Goal: Check status: Check status

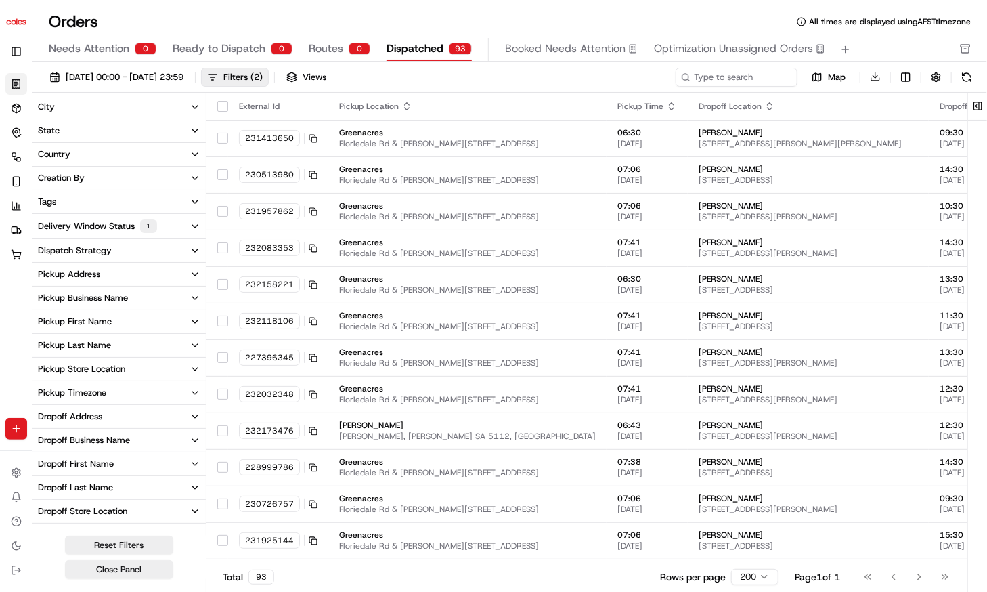
scroll to position [105, 0]
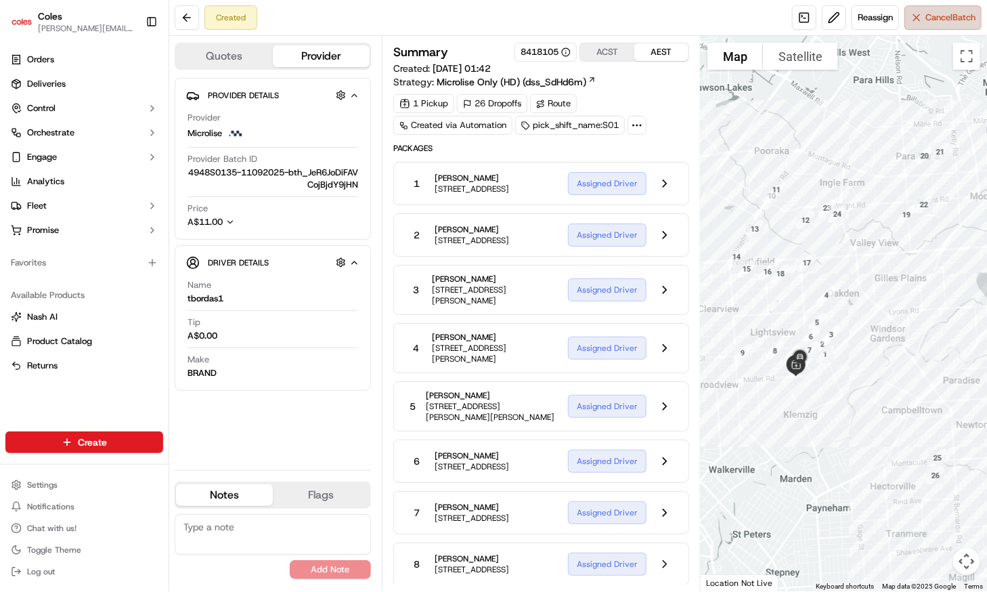
click at [916, 22] on button "Cancel Batch" at bounding box center [943, 17] width 77 height 24
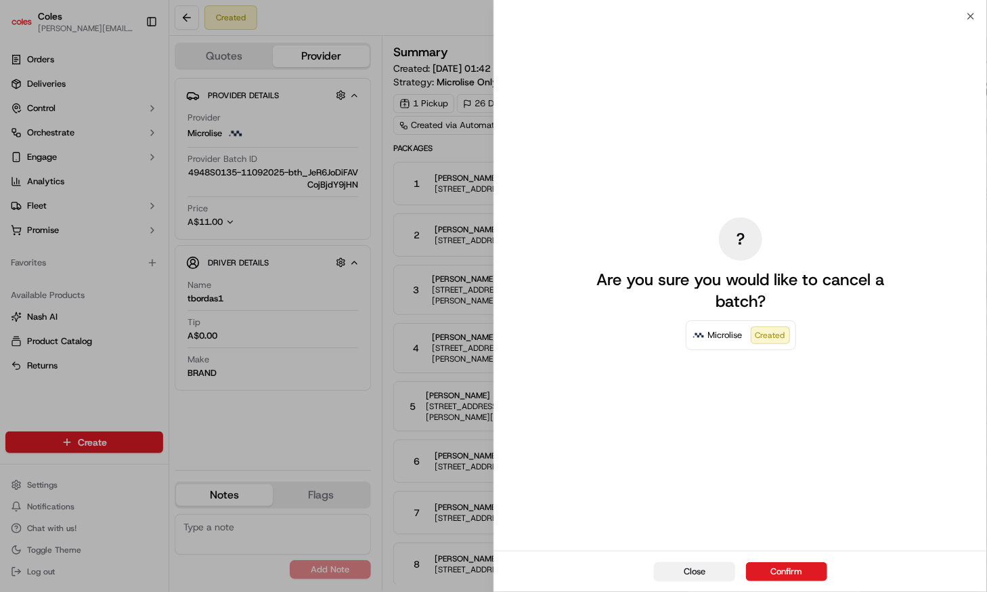
click at [709, 569] on button "Close" at bounding box center [694, 571] width 81 height 19
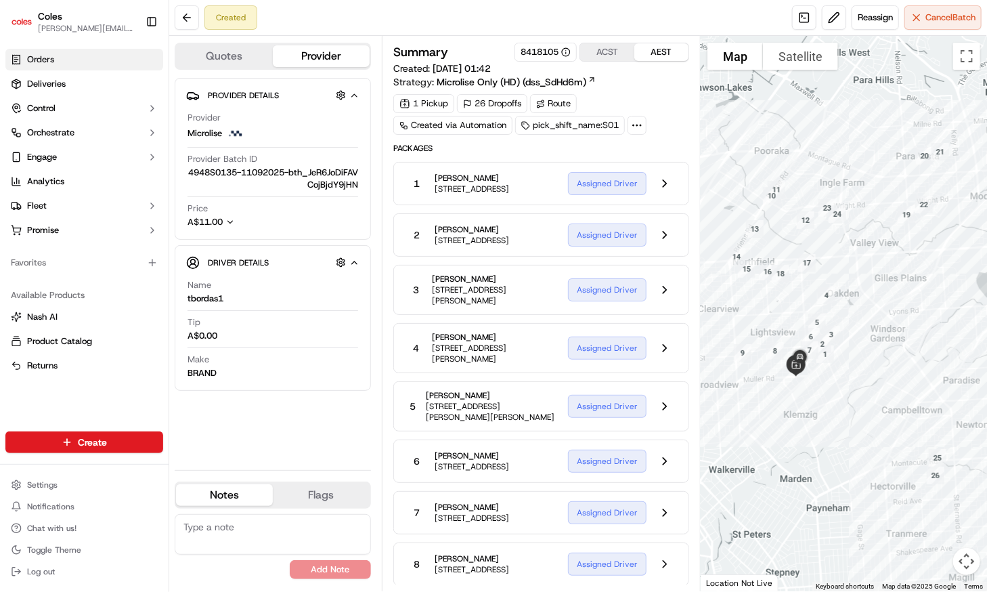
click at [47, 63] on span "Orders" at bounding box center [40, 59] width 27 height 12
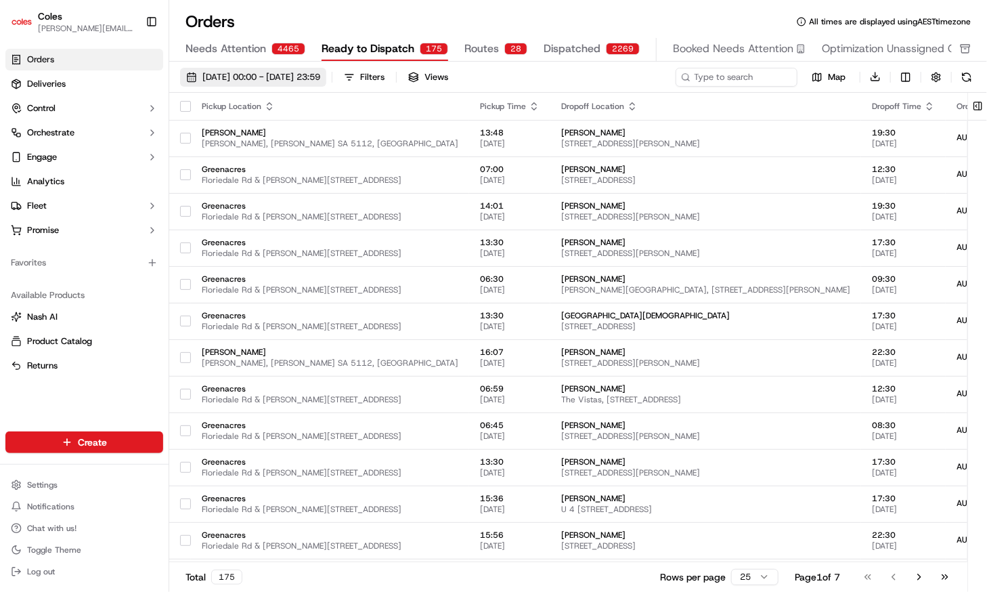
click at [223, 77] on span "01/09/2025 00:00 - 30/09/2025 23:59" at bounding box center [261, 77] width 118 height 12
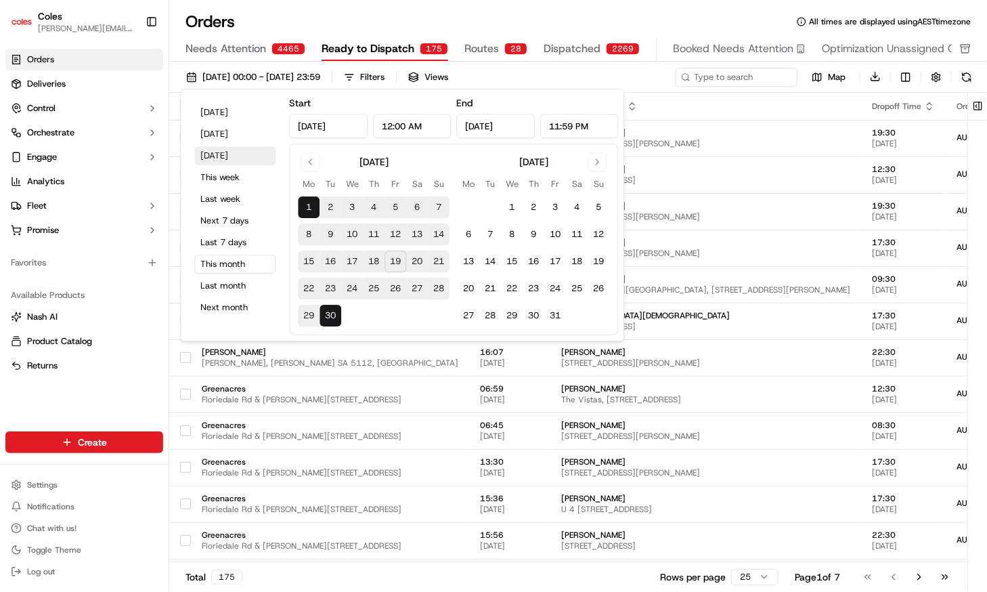
click at [230, 156] on button "[DATE]" at bounding box center [234, 155] width 81 height 19
type input "Sep 20, 2025"
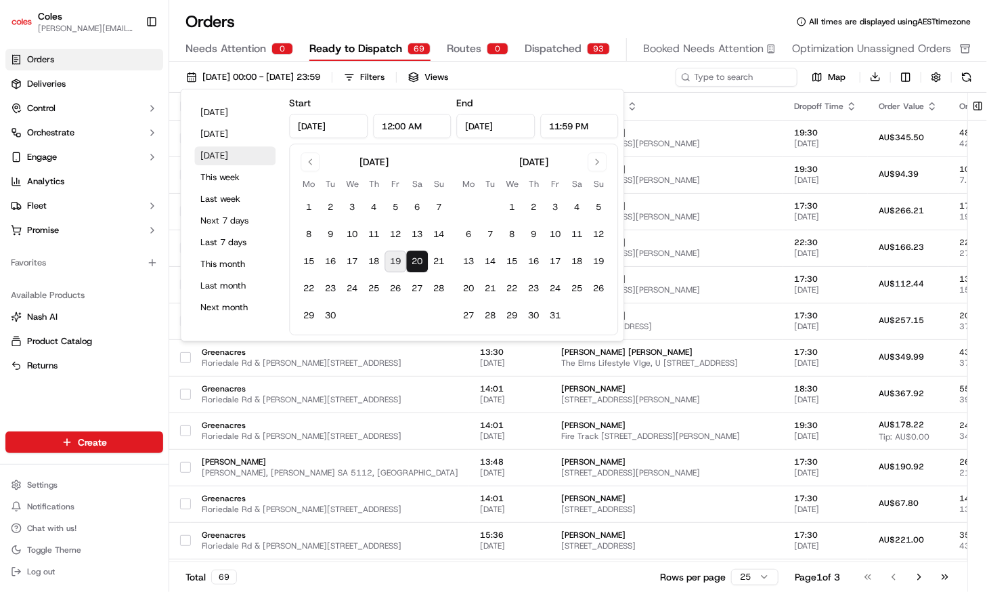
click at [230, 156] on button "[DATE]" at bounding box center [234, 155] width 81 height 19
click at [299, 9] on div "Orders All times are displayed using AEST timezone Needs Attention 0 Ready to D…" at bounding box center [578, 296] width 818 height 592
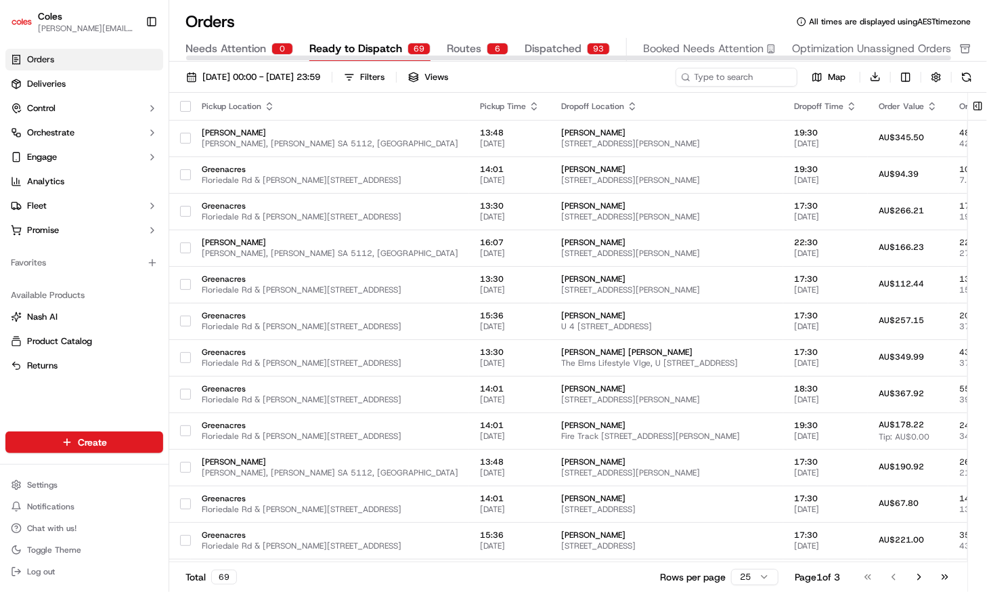
click at [492, 44] on div "6" at bounding box center [498, 49] width 22 height 12
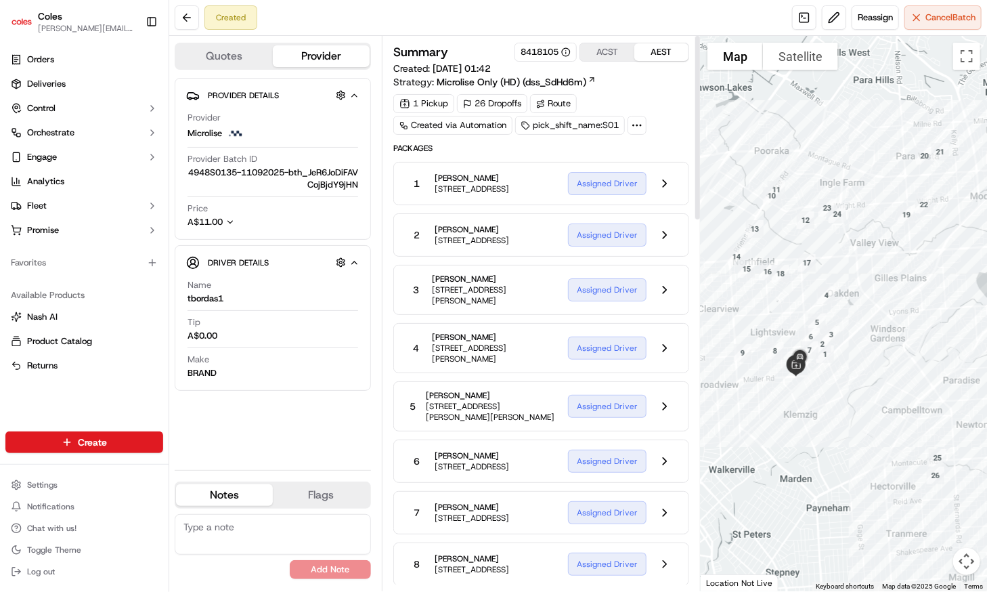
drag, startPoint x: 696, startPoint y: 144, endPoint x: 760, endPoint y: 66, distance: 101.5
click at [700, 66] on div at bounding box center [697, 127] width 5 height 183
click at [233, 222] on icon "button" at bounding box center [229, 221] width 9 height 9
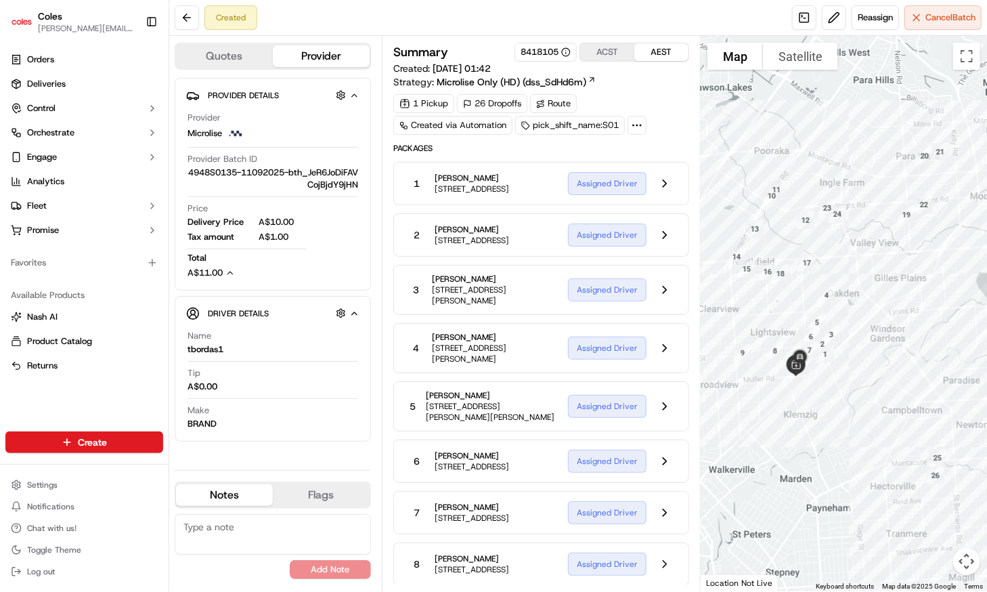
click at [331, 227] on div "Price Delivery Price A$10.00 Tax amount A$1.00 Total A$11.00" at bounding box center [273, 240] width 171 height 77
click at [240, 49] on button "Quotes" at bounding box center [224, 56] width 97 height 22
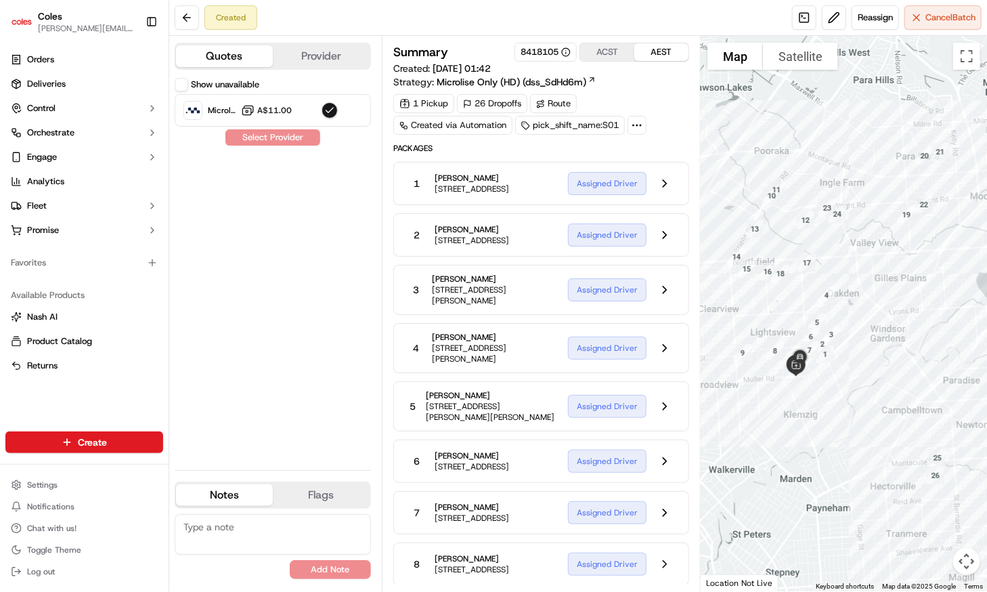
click at [336, 56] on button "Provider" at bounding box center [321, 56] width 97 height 22
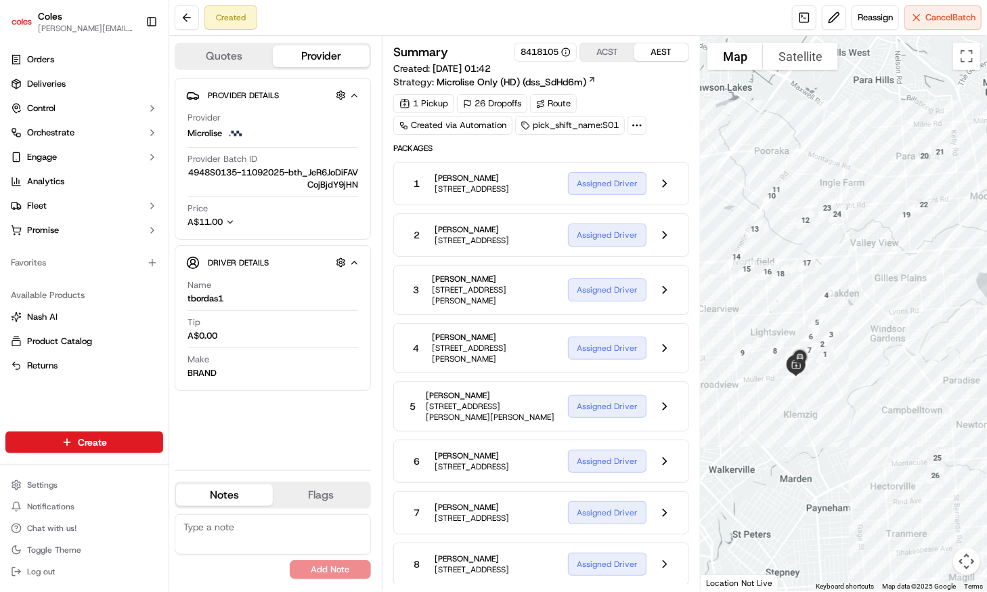
click at [684, 13] on div "Created Reassign Cancel Batch" at bounding box center [578, 18] width 818 height 36
click at [519, 78] on span "Microlise Only (HD) (dss_SdHd6m)" at bounding box center [512, 82] width 150 height 14
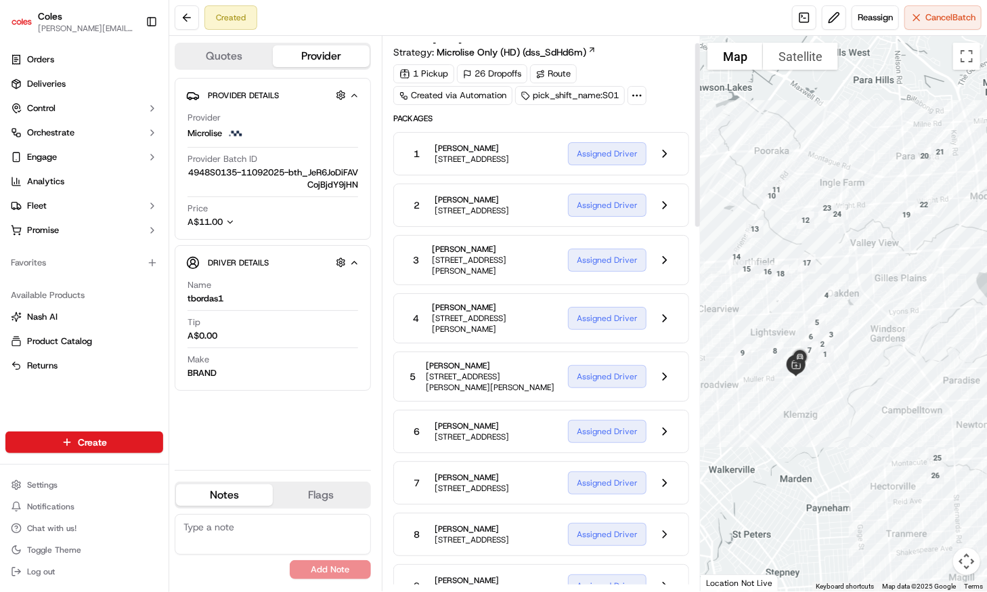
scroll to position [68, 0]
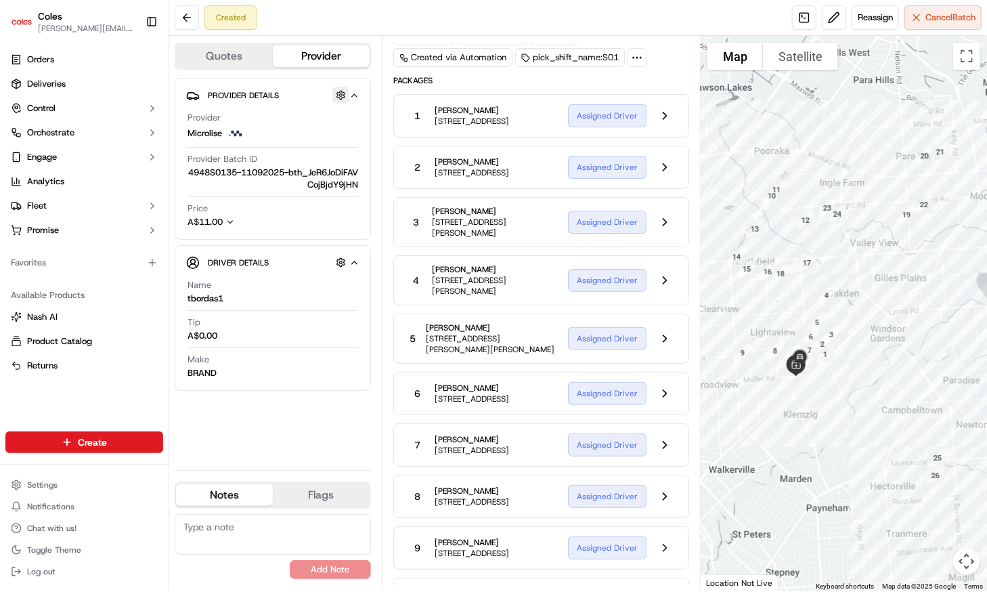
click at [335, 95] on button "button" at bounding box center [340, 95] width 17 height 17
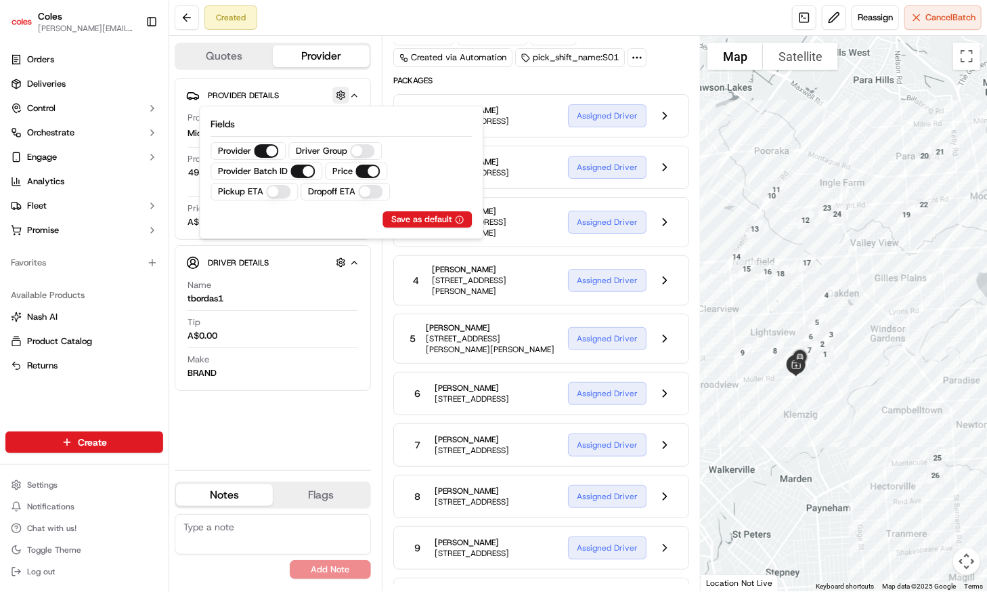
click at [335, 95] on button "button" at bounding box center [340, 95] width 17 height 17
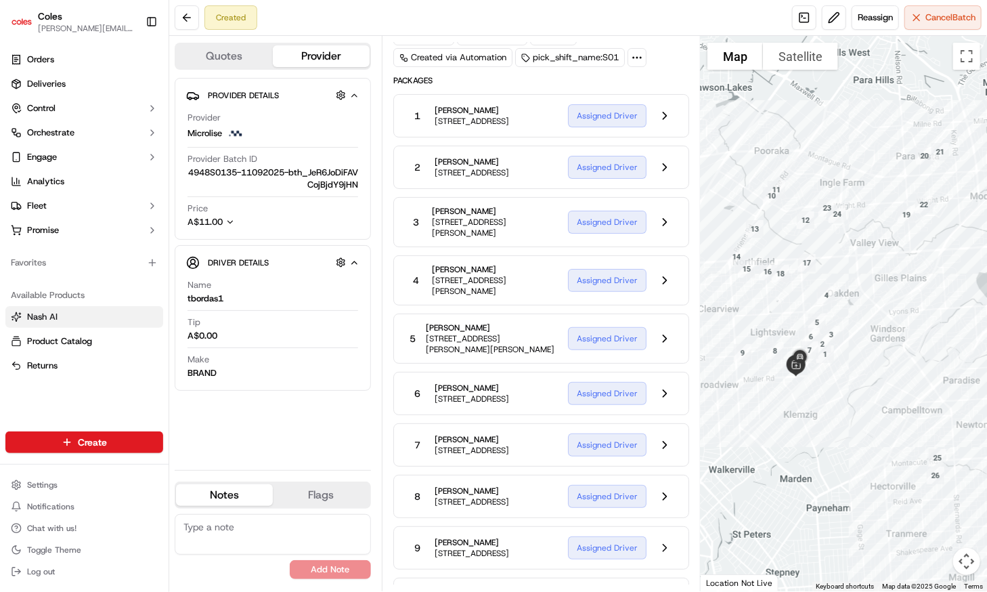
click at [69, 307] on button "Nash AI" at bounding box center [84, 317] width 158 height 22
click at [74, 315] on link "Nash AI" at bounding box center [84, 317] width 147 height 12
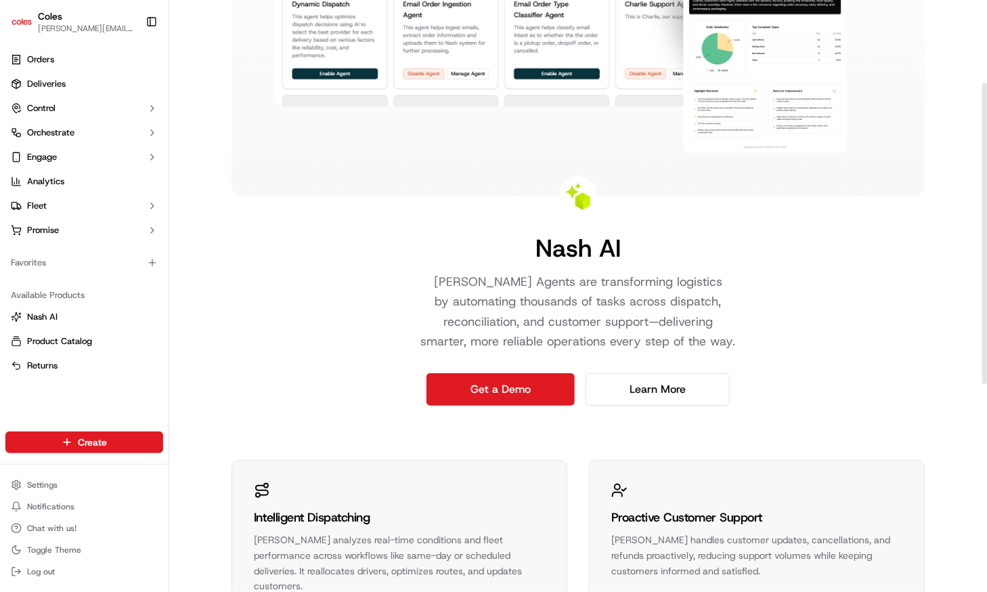
scroll to position [135, 0]
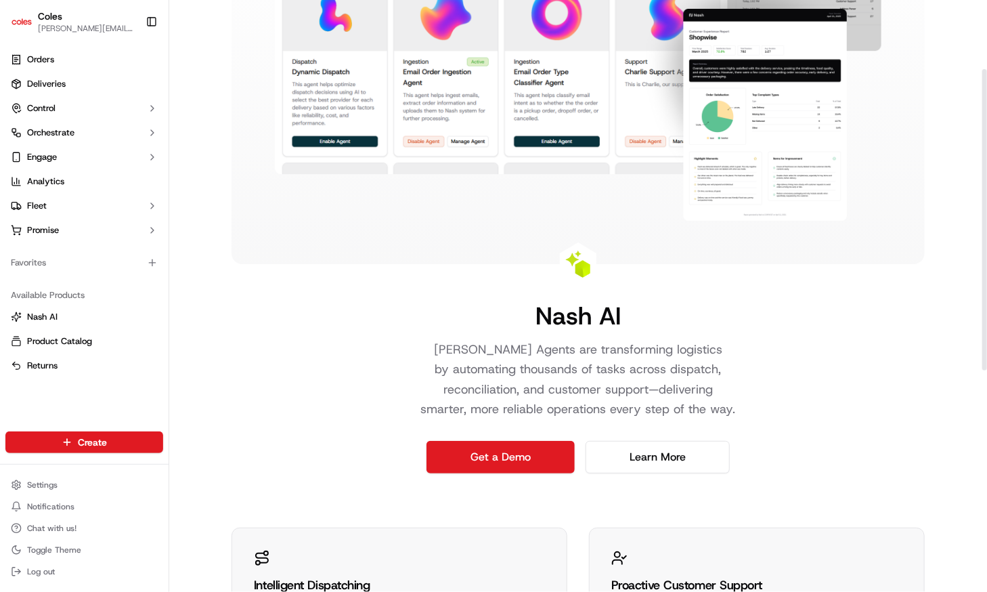
click at [842, 380] on div "Nash AI Nash AI Agents are transforming logistics by automating thousands of ta…" at bounding box center [578, 169] width 693 height 609
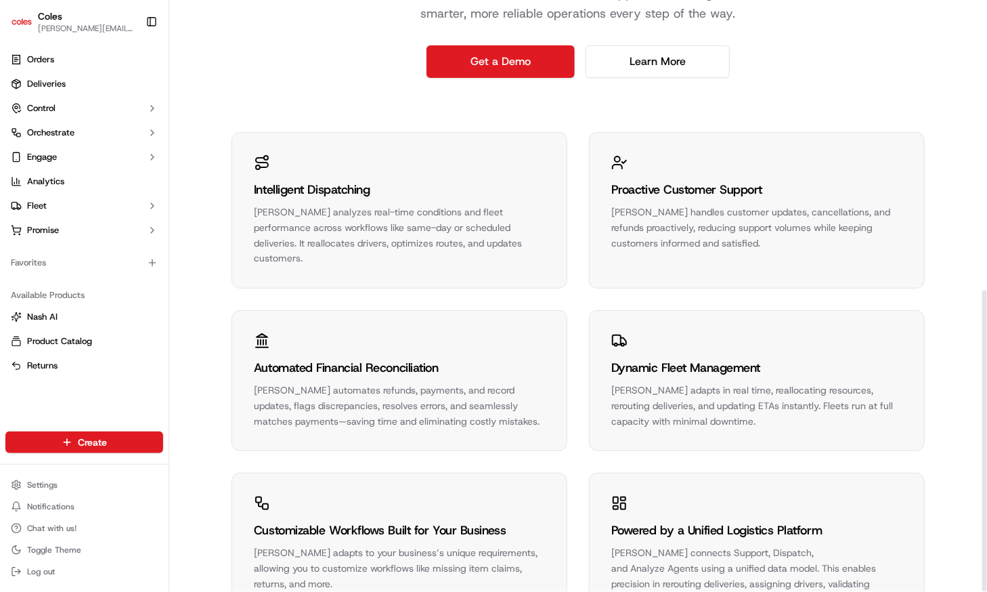
scroll to position [569, 0]
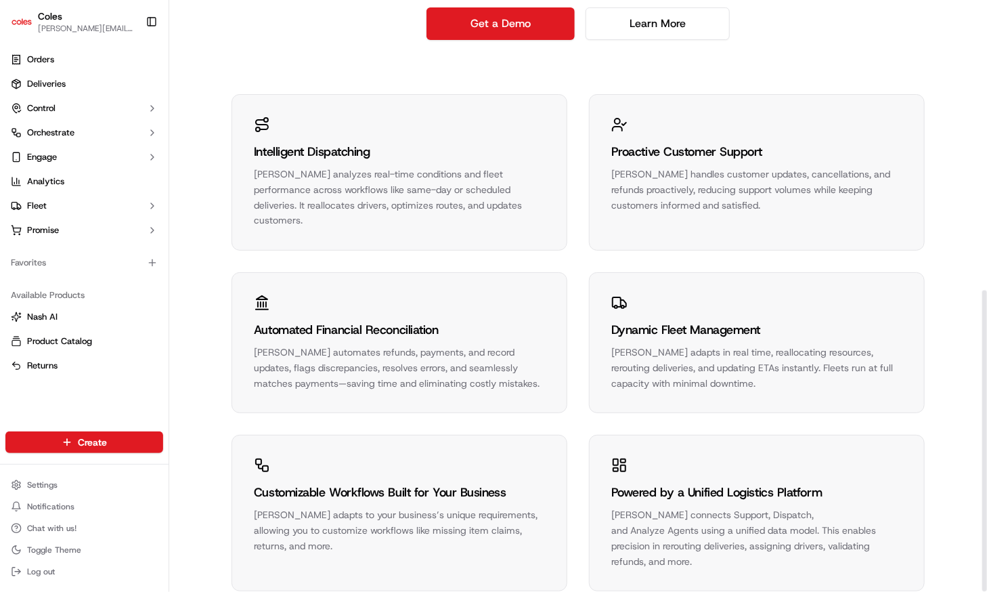
click at [311, 483] on div "Customizable Workflows Built for Your Business" at bounding box center [399, 492] width 291 height 19
click at [265, 457] on icon at bounding box center [262, 465] width 16 height 16
click at [675, 442] on div "Powered by a Unified Logistics Platform Nash AI connects Support, Dispatch, and…" at bounding box center [757, 512] width 334 height 155
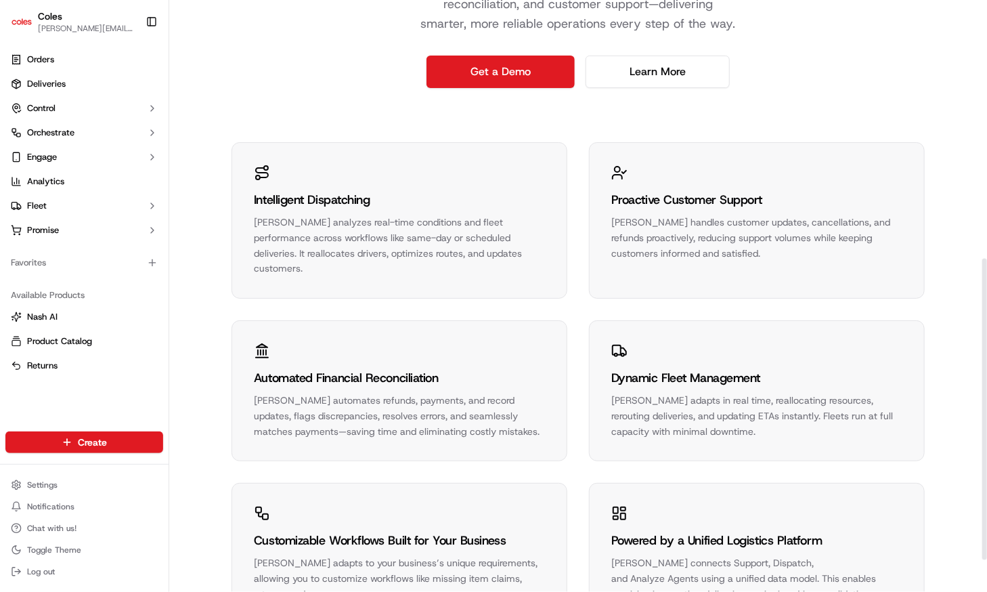
scroll to position [501, 0]
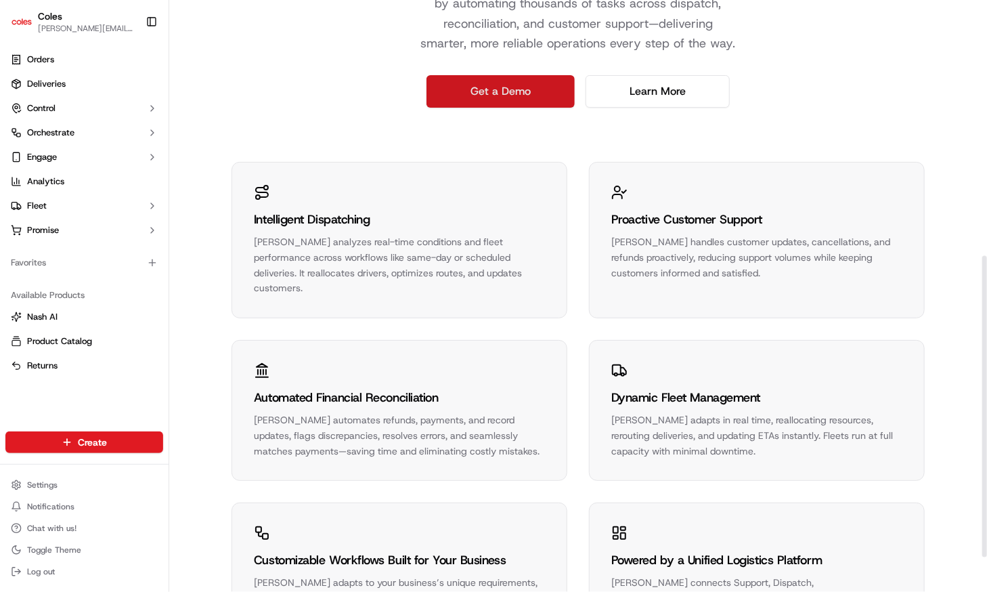
click at [504, 79] on link "Get a Demo" at bounding box center [501, 91] width 148 height 32
click at [504, 93] on link "Get a Demo" at bounding box center [501, 91] width 148 height 32
click at [712, 167] on div "Proactive Customer Support Nash AI handles customer updates, cancellations, and…" at bounding box center [757, 231] width 334 height 139
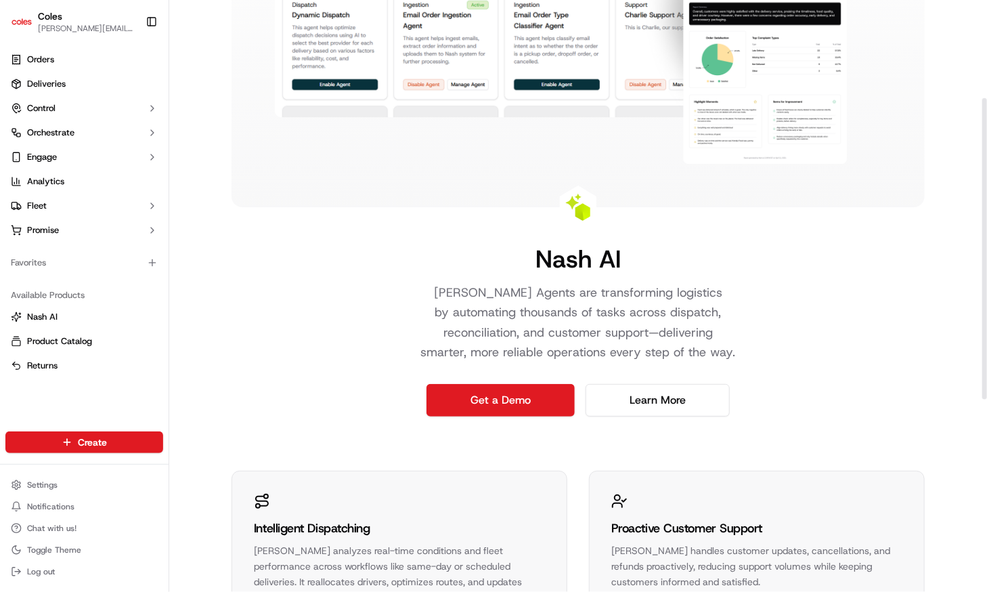
scroll to position [192, 0]
click at [534, 397] on link "Get a Demo" at bounding box center [501, 400] width 148 height 32
click at [944, 39] on div "Nash AI Nash AI Agents are transforming logistics by automating thousands of ta…" at bounding box center [578, 404] width 818 height 1192
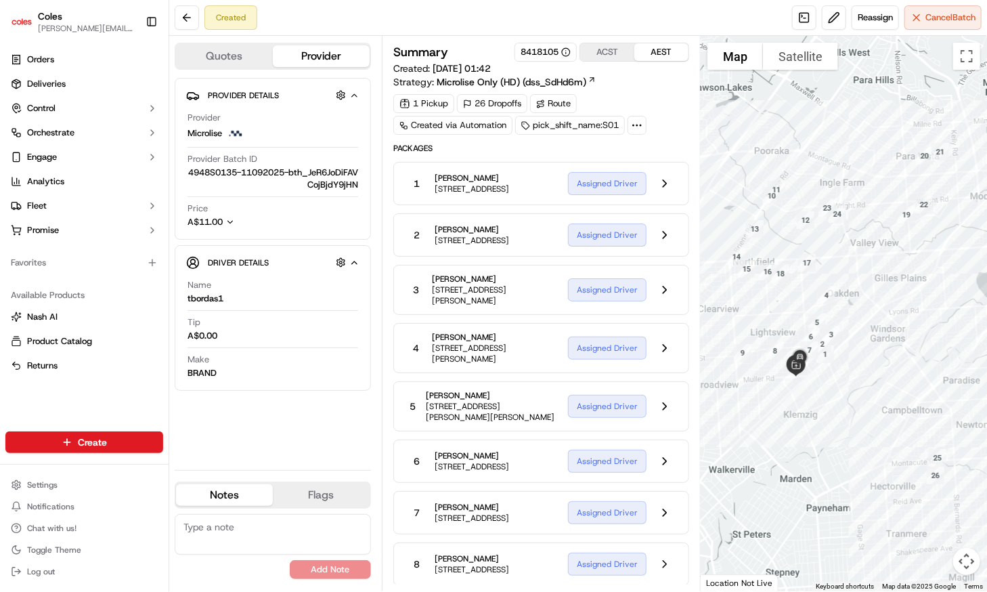
click at [443, 173] on span "[PERSON_NAME]" at bounding box center [472, 178] width 74 height 11
click at [661, 179] on button at bounding box center [665, 184] width 26 height 26
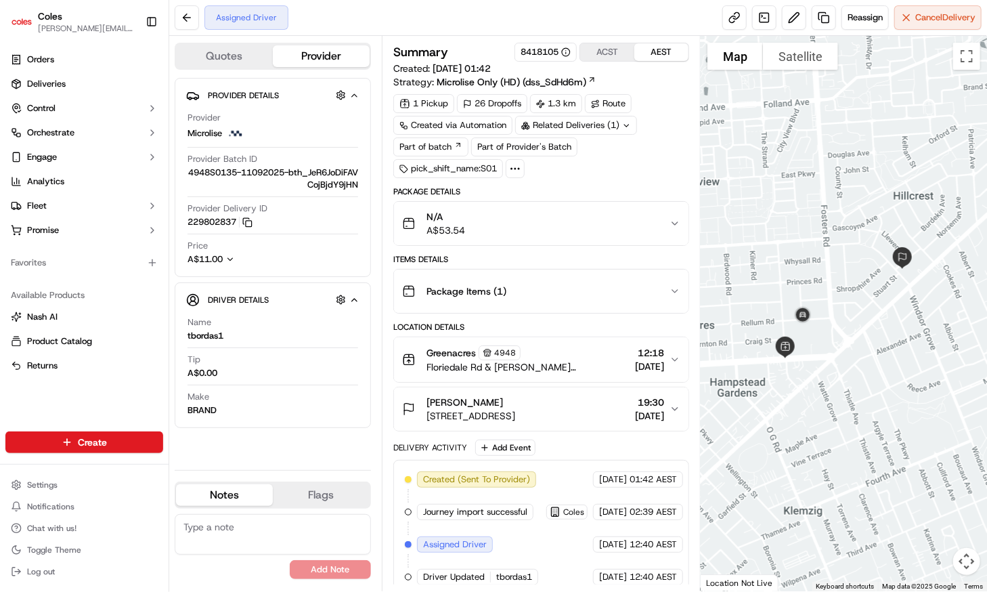
click at [674, 361] on icon "button" at bounding box center [675, 359] width 11 height 11
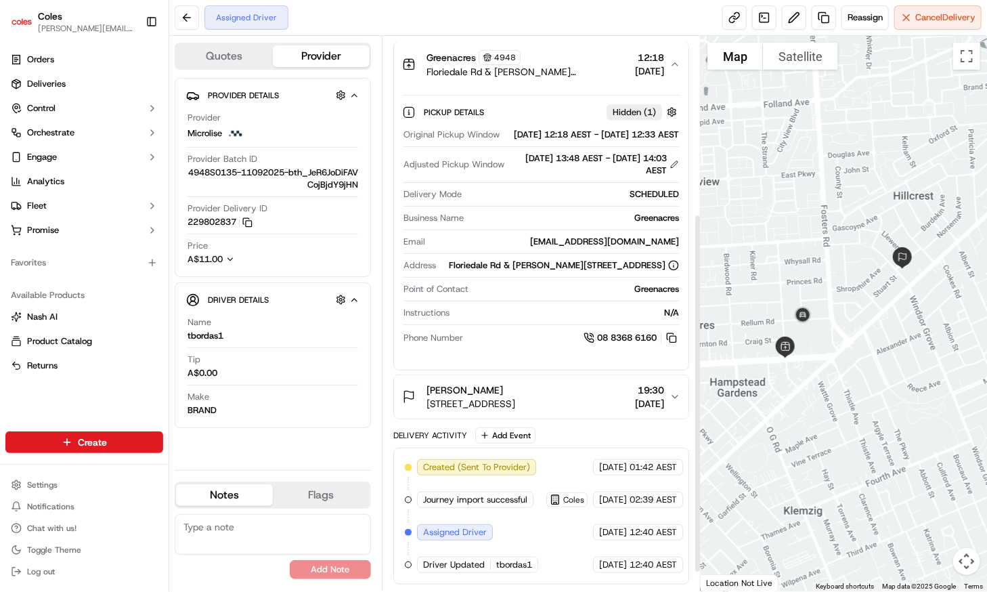
scroll to position [32, 0]
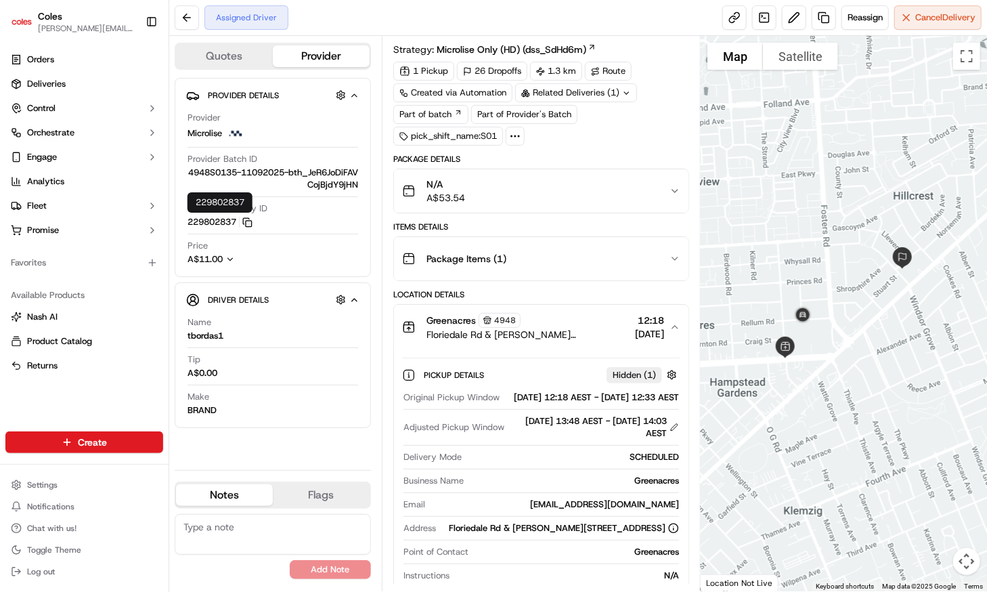
click at [248, 225] on rect "button" at bounding box center [249, 224] width 6 height 6
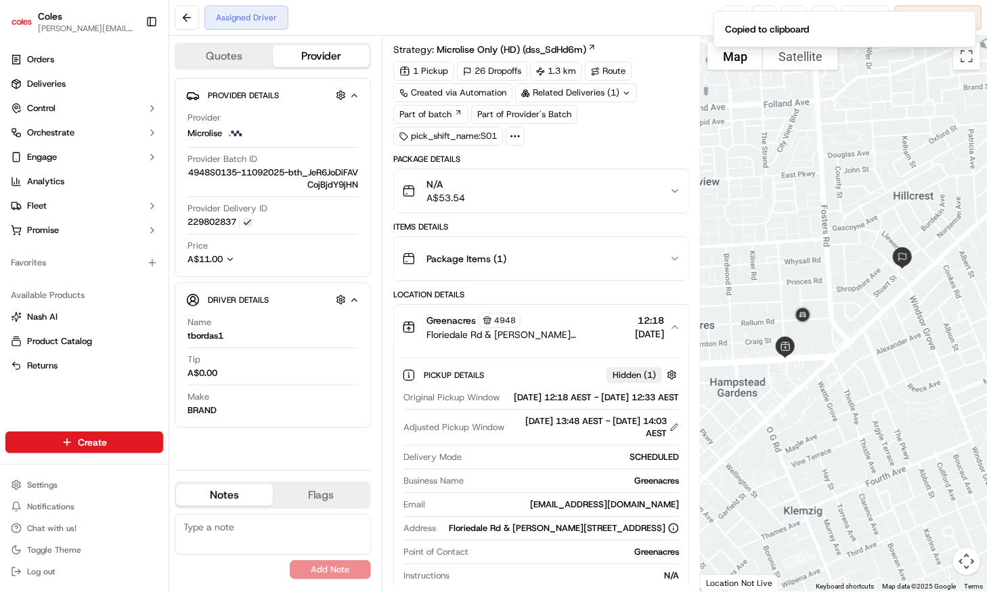
click at [658, 129] on div "1 Pickup 26 Dropoffs 1.3 km Route Created via Automation Related Deliveries (1)…" at bounding box center [541, 104] width 296 height 84
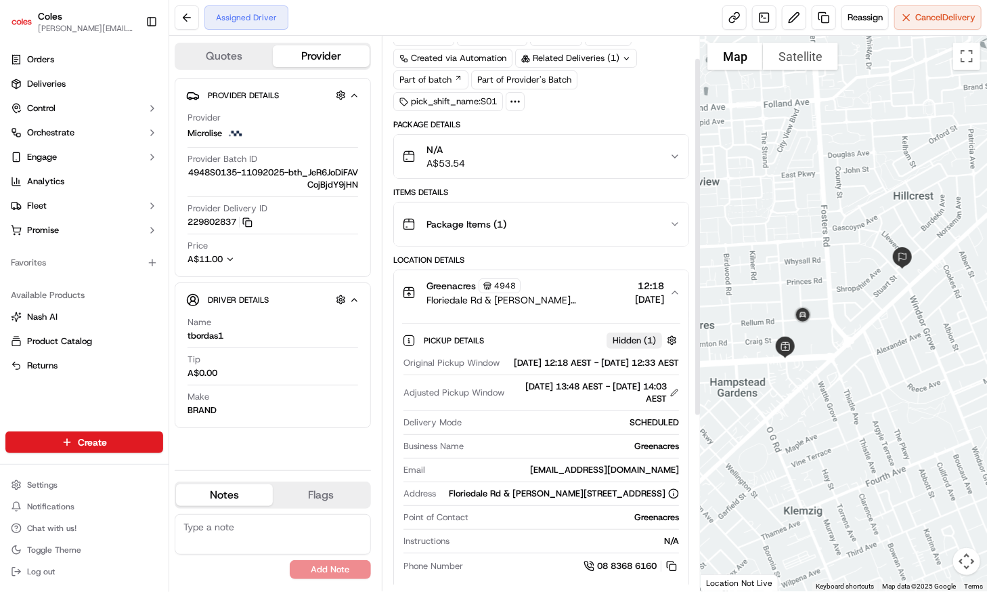
scroll to position [68, 0]
click at [283, 125] on div "Provider Microlise" at bounding box center [273, 127] width 171 height 30
click at [68, 66] on link "Orders" at bounding box center [84, 60] width 158 height 22
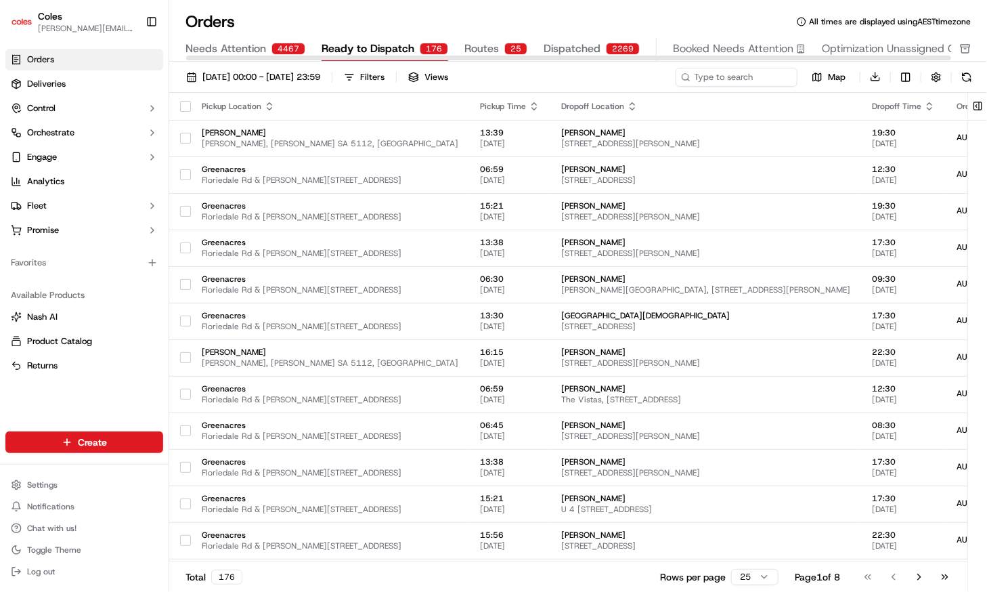
click at [69, 62] on link "Orders" at bounding box center [84, 60] width 158 height 22
click at [226, 79] on span "01/09/2025 00:00 - 30/09/2025 23:59" at bounding box center [261, 77] width 118 height 12
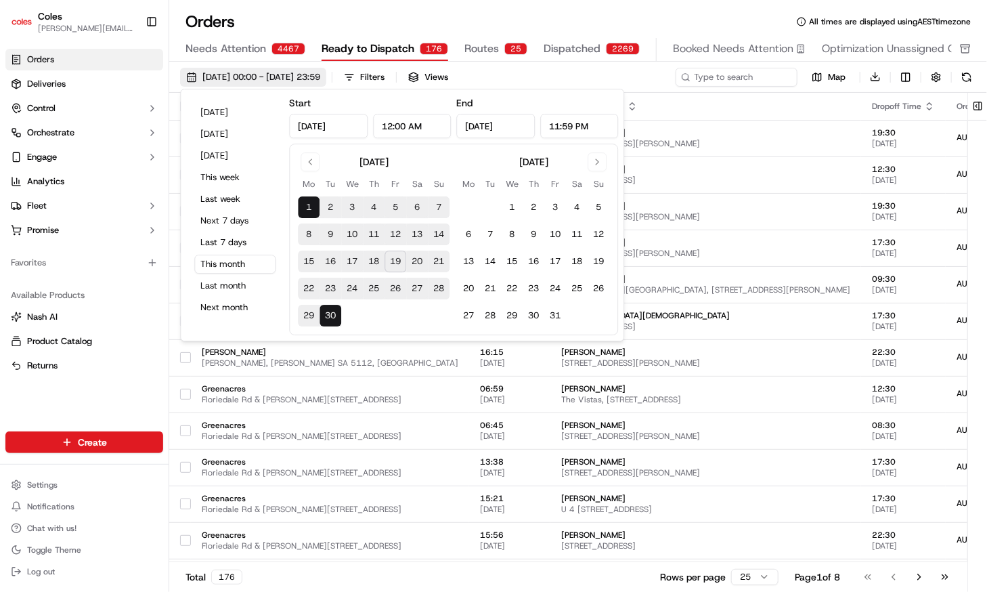
click at [226, 79] on span "01/09/2025 00:00 - 30/09/2025 23:59" at bounding box center [261, 77] width 118 height 12
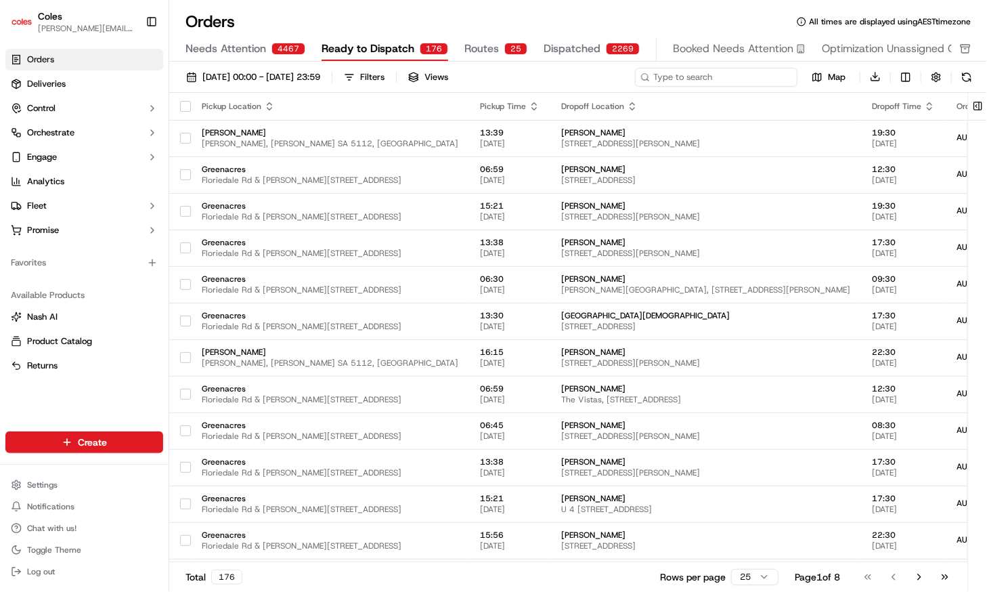
click at [756, 79] on input at bounding box center [716, 77] width 162 height 19
paste input "229802837"
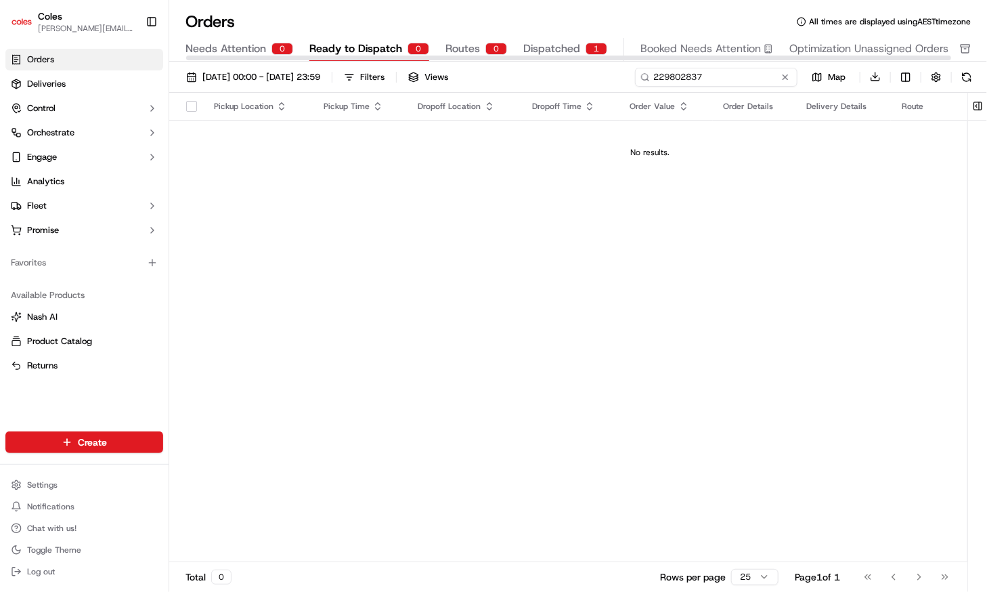
type input "229802837"
click at [558, 56] on div at bounding box center [568, 58] width 765 height 5
click at [559, 47] on span "Dispatched" at bounding box center [551, 49] width 57 height 16
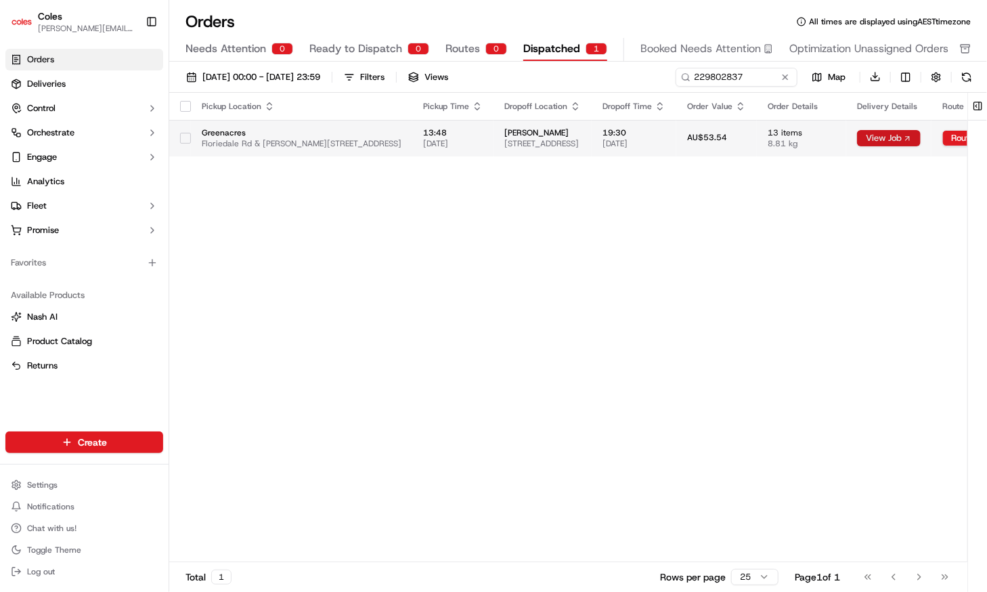
click at [921, 132] on button "View Job" at bounding box center [889, 138] width 64 height 16
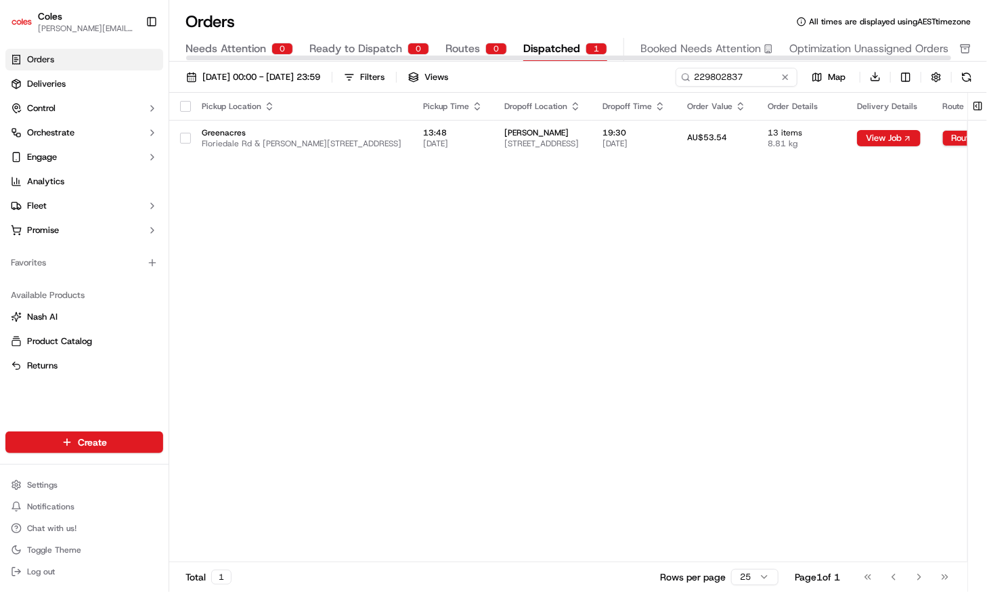
click at [661, 251] on div "Pickup Location Pickup Time Dropoff Location Dropoff Time Order Value Order Det…" at bounding box center [627, 328] width 917 height 470
click at [320, 80] on span "01/09/2025 00:00 - 30/09/2025 23:59" at bounding box center [261, 77] width 118 height 12
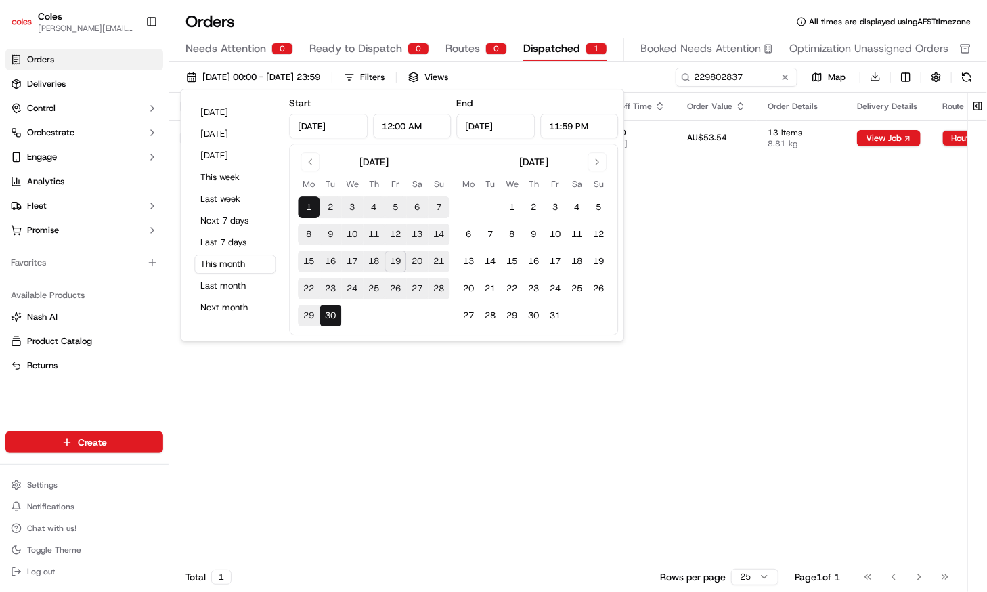
click at [375, 234] on button "11" at bounding box center [374, 234] width 22 height 22
type input "[DATE]"
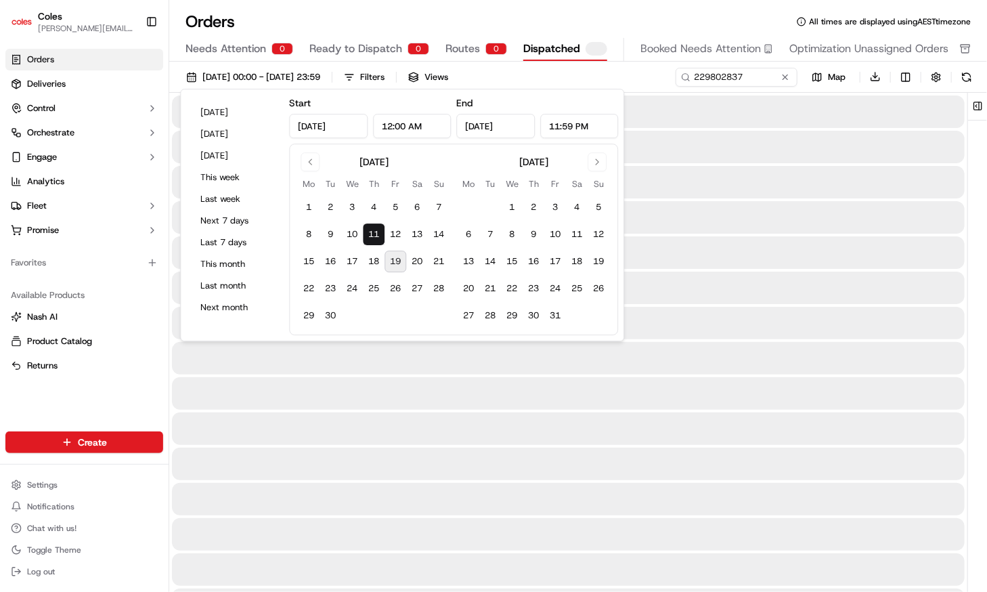
click at [375, 234] on button "11" at bounding box center [374, 234] width 22 height 22
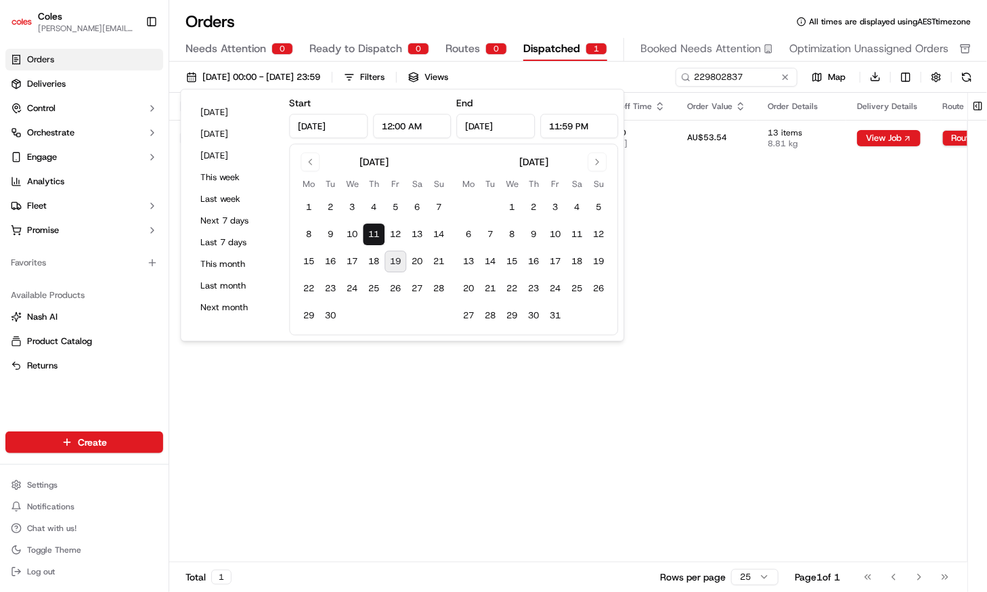
click at [451, 14] on div "Orders All times are displayed using AEST timezone" at bounding box center [578, 22] width 818 height 22
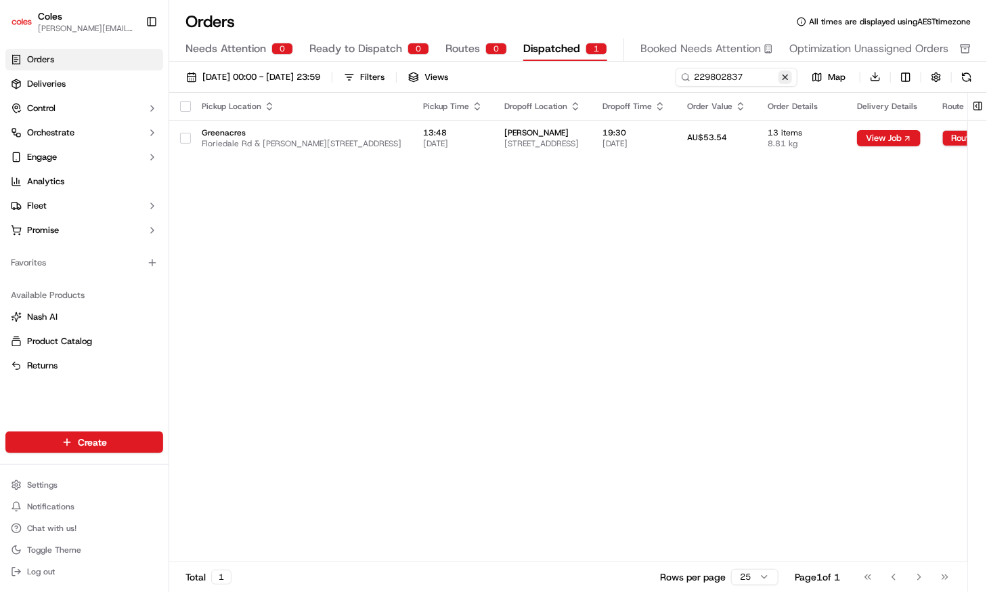
click at [785, 74] on button at bounding box center [786, 77] width 14 height 14
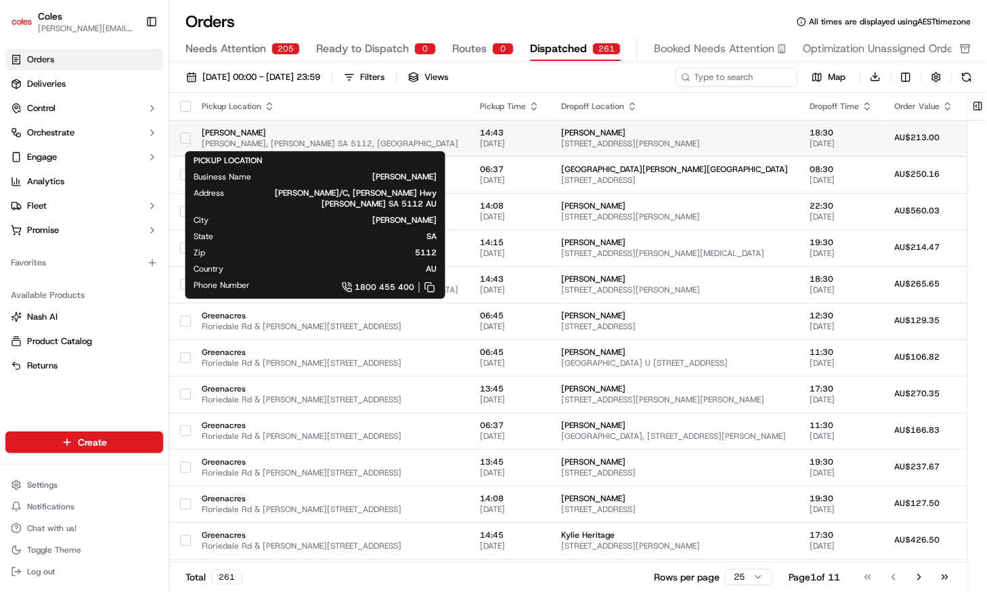
click at [364, 144] on span "Philip Hwy, Elizabeth SA 5112, Australia" at bounding box center [330, 143] width 257 height 11
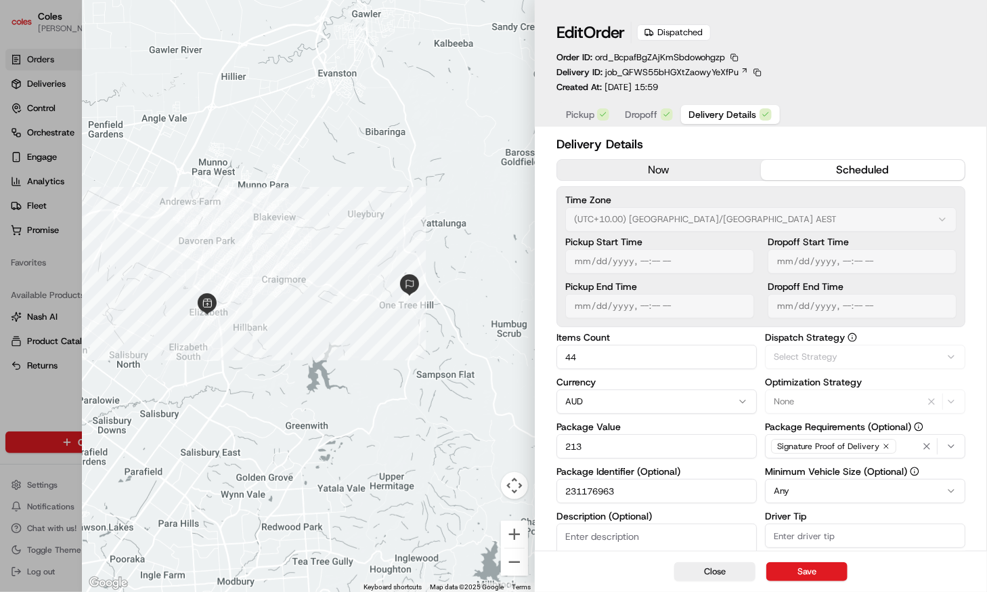
click at [728, 124] on button "Delivery Details" at bounding box center [730, 114] width 99 height 19
click at [661, 123] on button "Dropoff" at bounding box center [649, 114] width 64 height 19
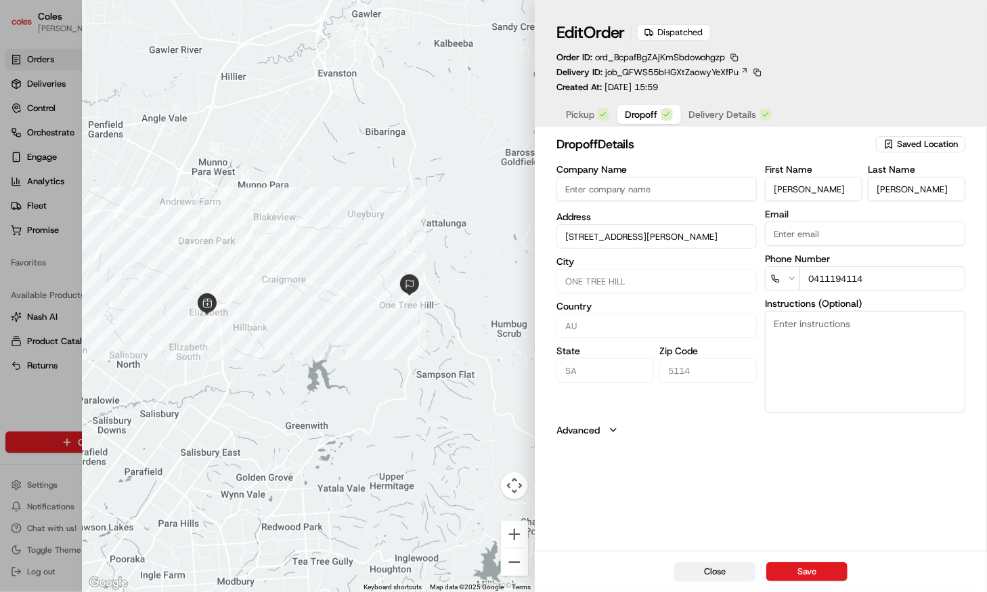
click at [731, 567] on button "Close" at bounding box center [714, 571] width 81 height 19
type input "+1"
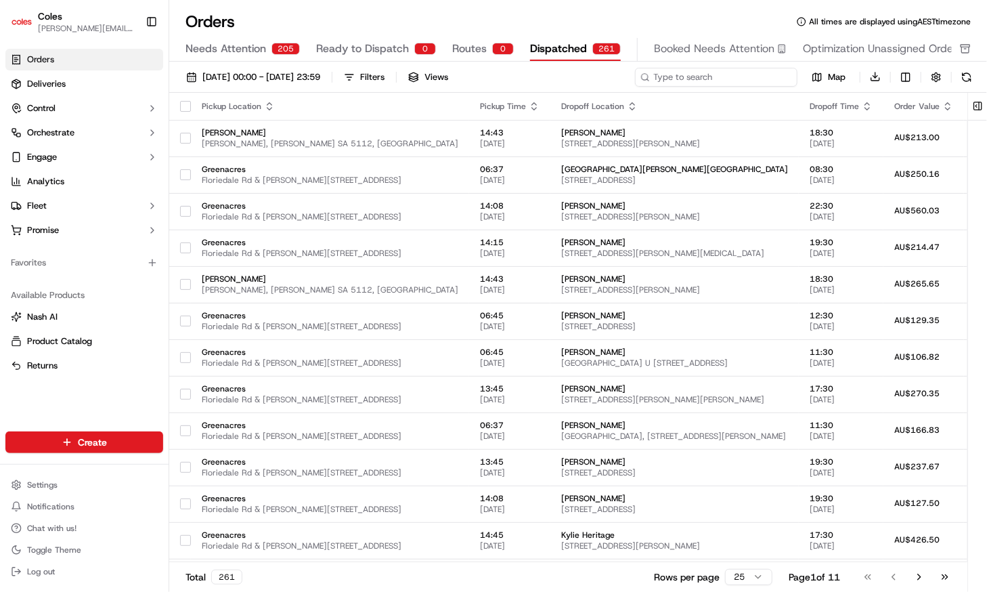
click at [758, 77] on input at bounding box center [716, 77] width 162 height 19
paste input "229802837"
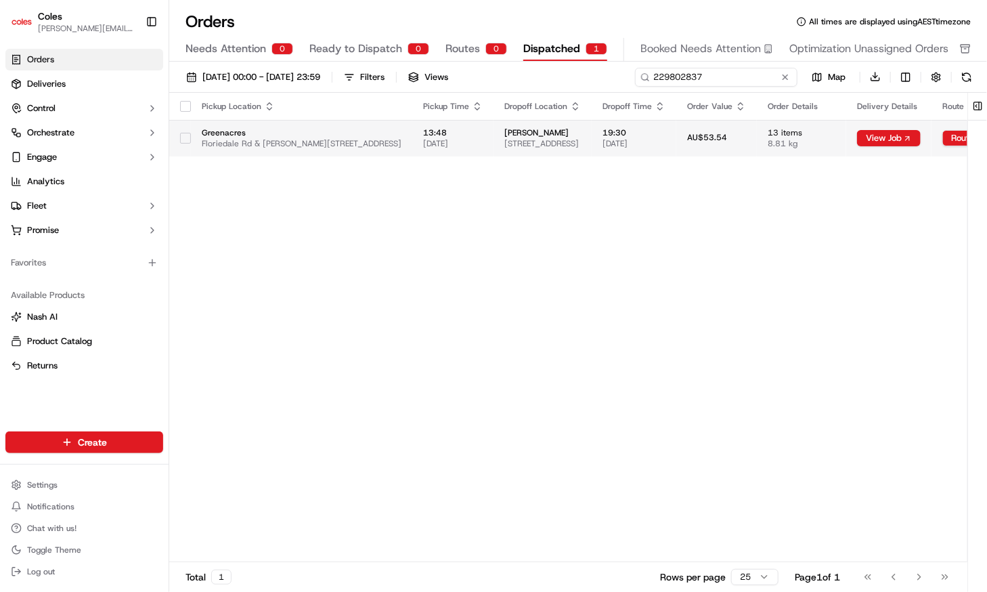
type input "229802837"
click at [581, 133] on span "[PERSON_NAME]" at bounding box center [542, 132] width 77 height 11
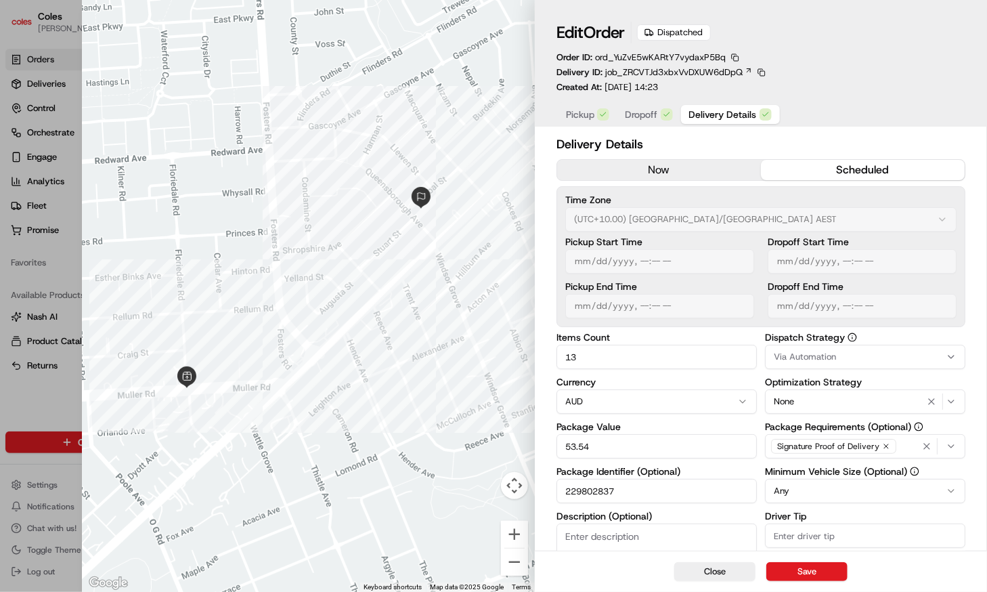
click at [714, 113] on span "Delivery Details" at bounding box center [723, 115] width 68 height 14
click at [591, 114] on span "Pickup" at bounding box center [580, 115] width 28 height 14
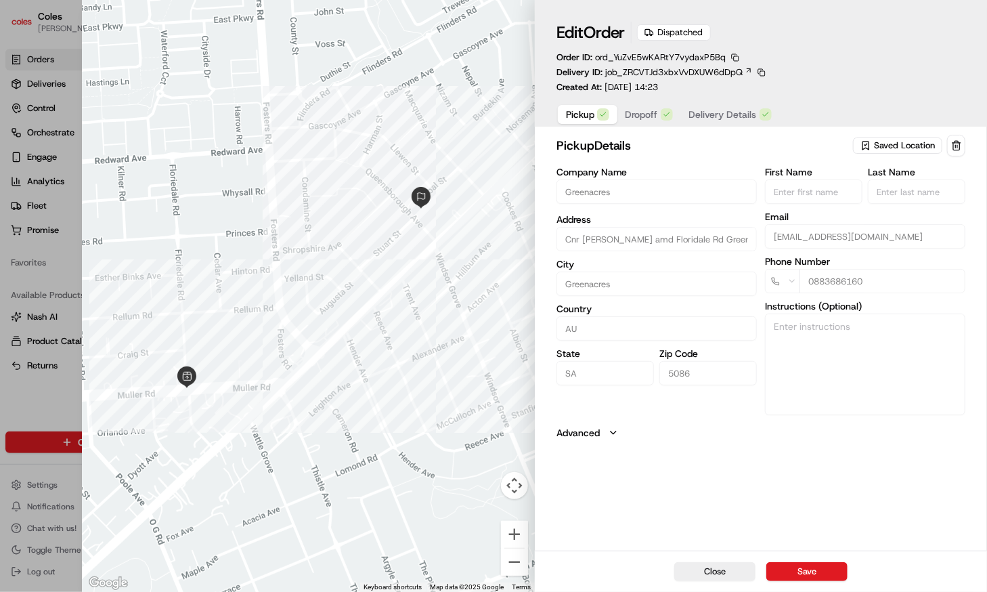
click at [634, 114] on span "Dropoff" at bounding box center [642, 115] width 32 height 14
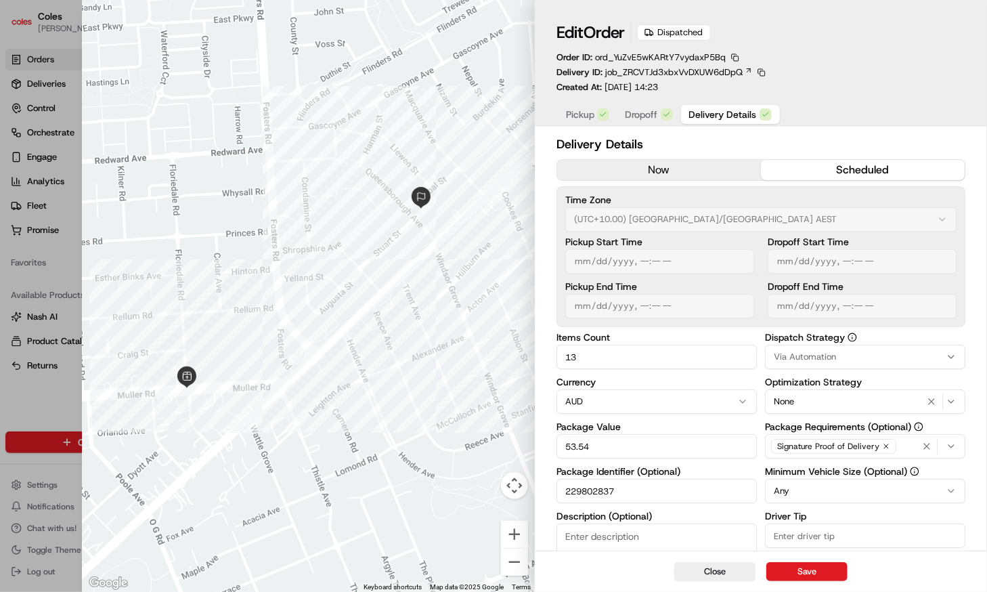
click at [712, 110] on span "Delivery Details" at bounding box center [723, 115] width 68 height 14
click at [710, 575] on button "Close" at bounding box center [714, 571] width 81 height 19
type input "1"
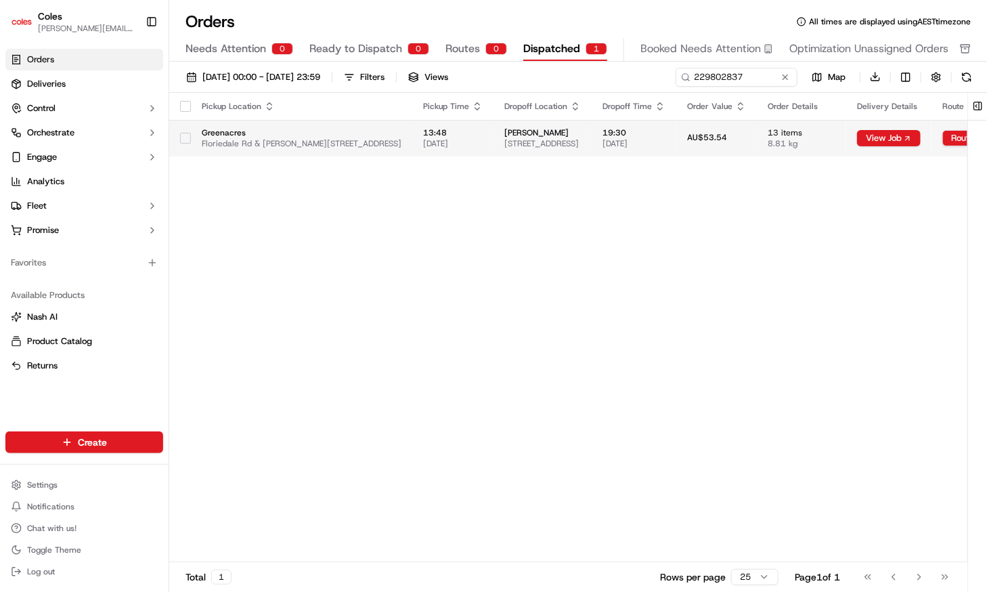
click at [541, 138] on span "[STREET_ADDRESS]" at bounding box center [542, 143] width 77 height 11
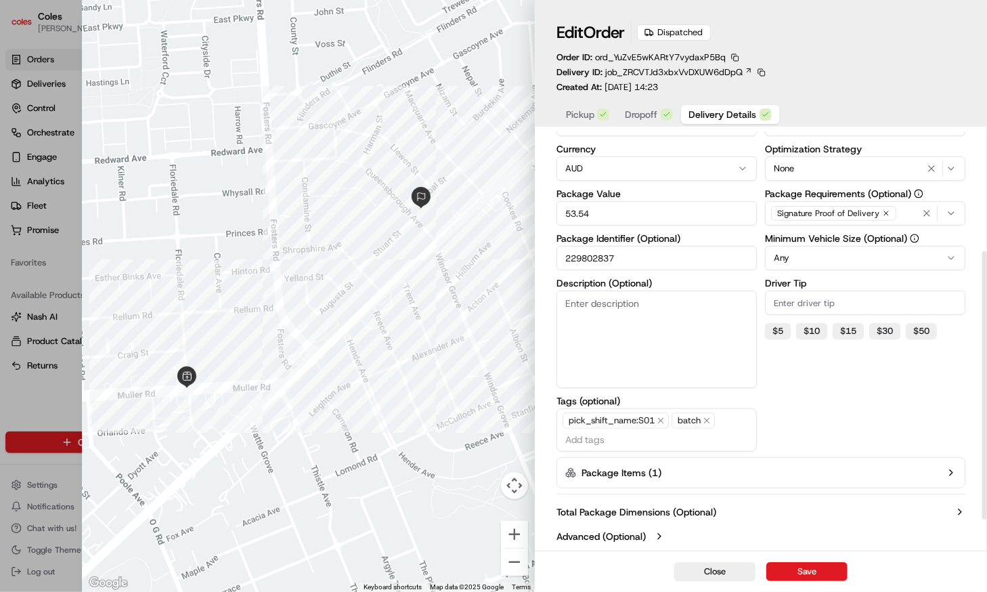
scroll to position [165, 0]
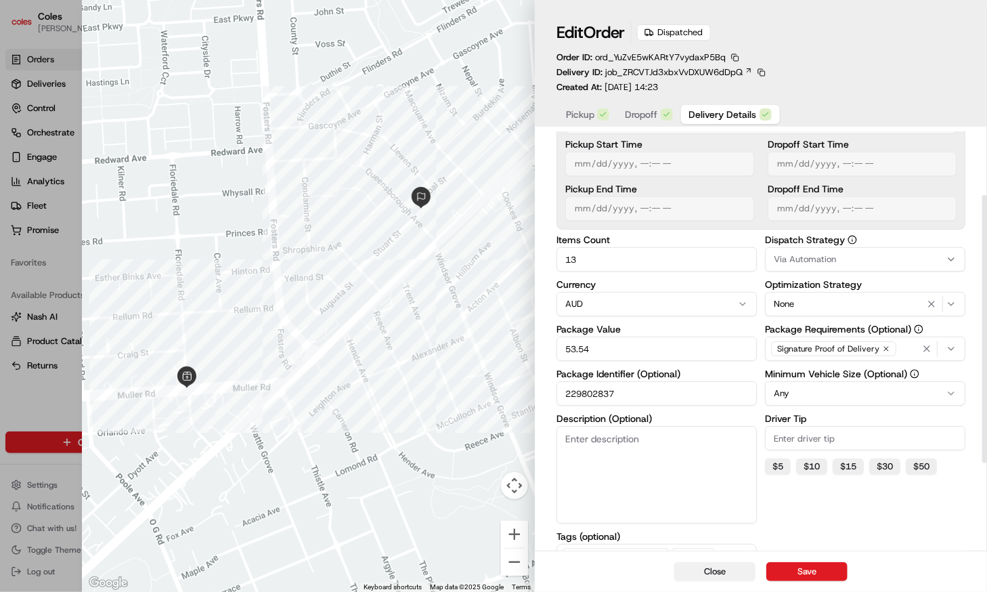
click at [723, 571] on button "Close" at bounding box center [714, 571] width 81 height 19
type input "1"
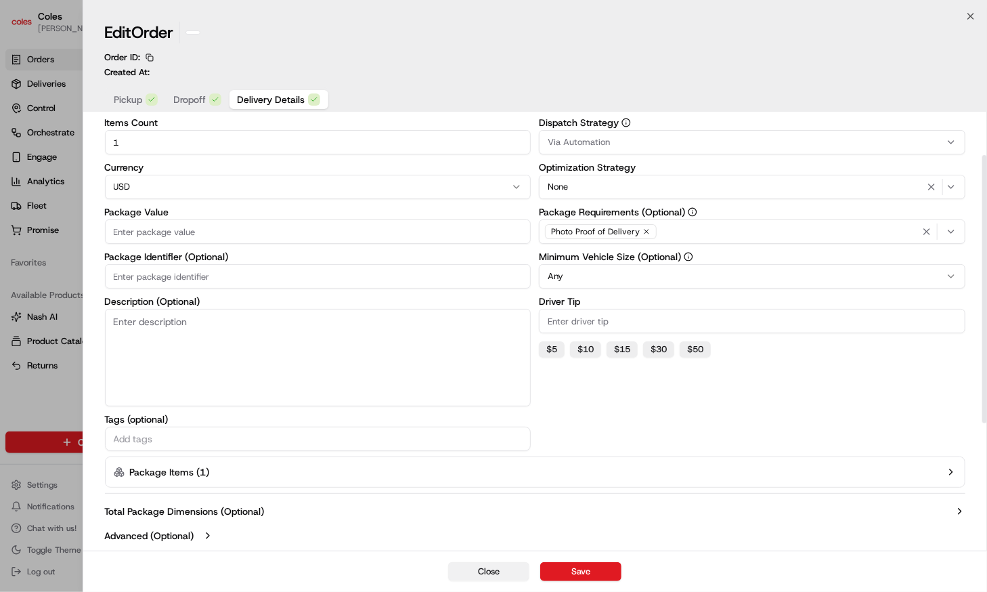
scroll to position [59, 0]
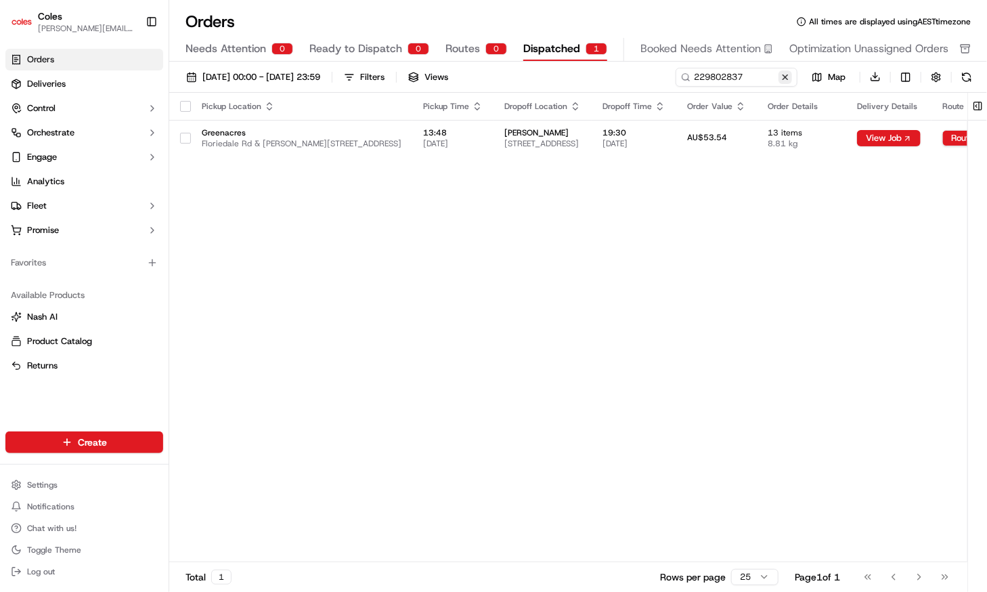
click at [783, 77] on button at bounding box center [786, 77] width 14 height 14
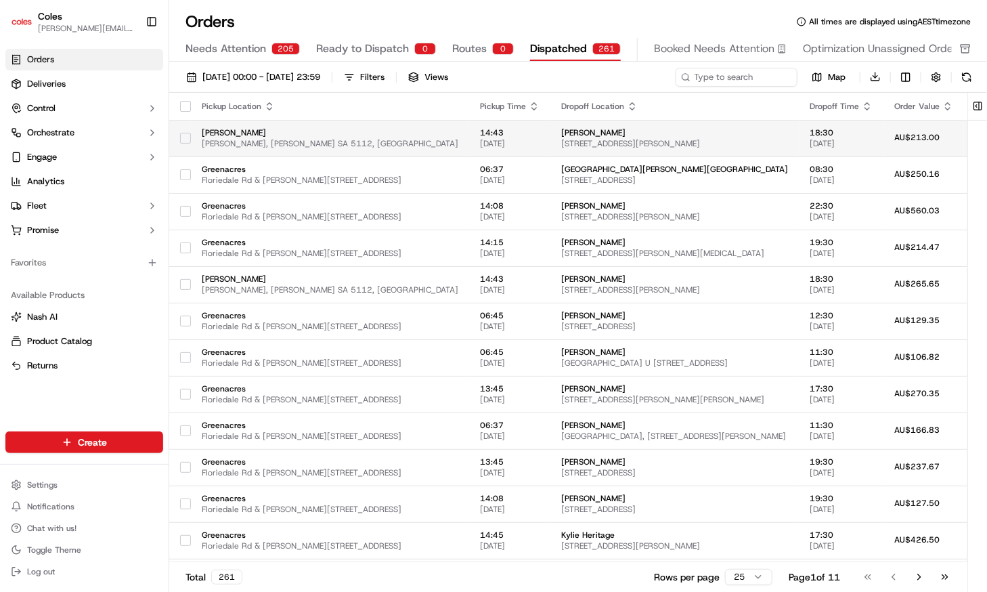
click at [278, 138] on span "Philip Hwy, Elizabeth SA 5112, Australia" at bounding box center [330, 143] width 257 height 11
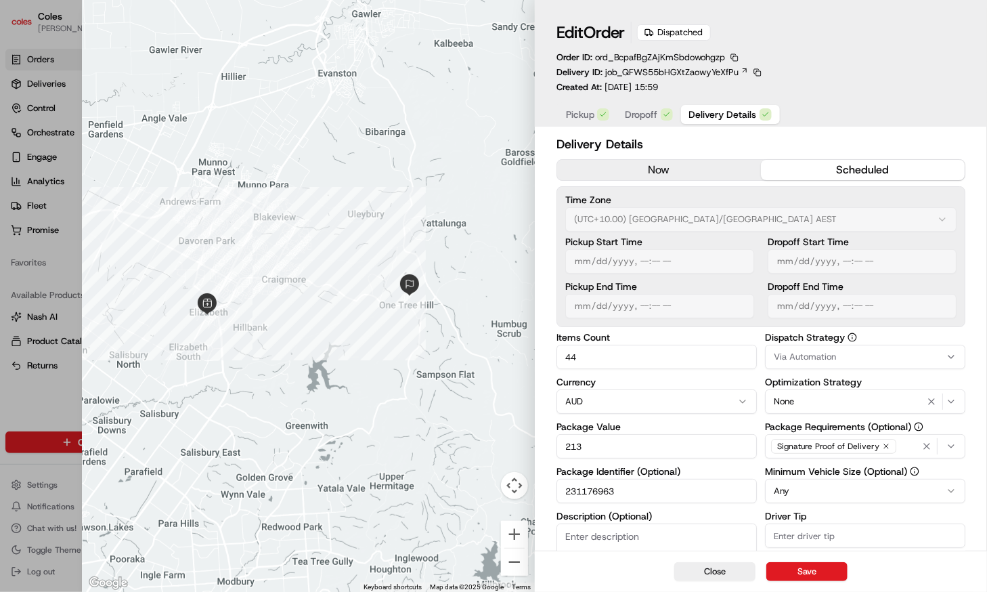
click at [645, 116] on span "Dropoff" at bounding box center [642, 115] width 32 height 14
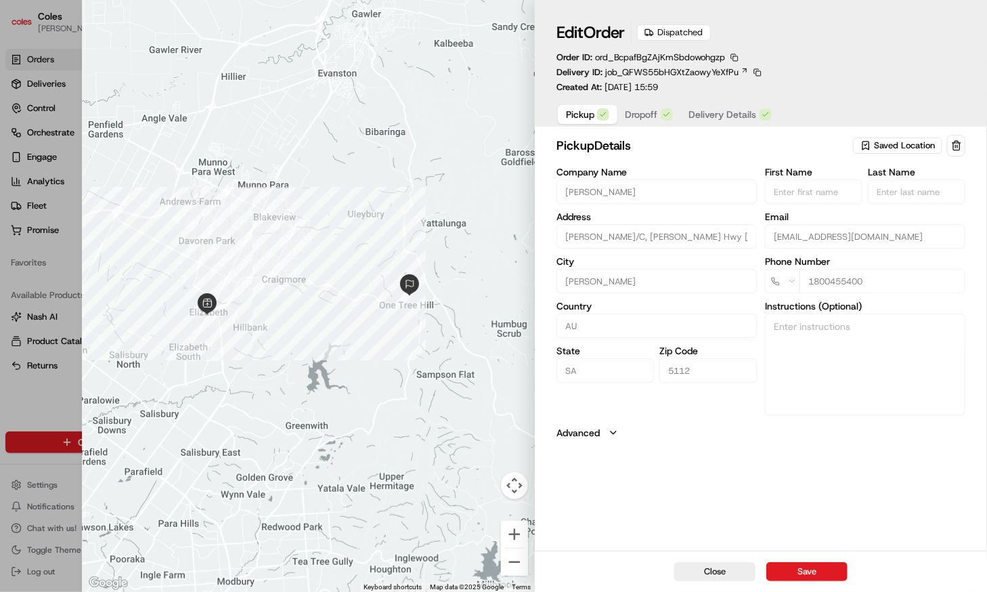
click at [587, 114] on span "Pickup" at bounding box center [580, 115] width 28 height 14
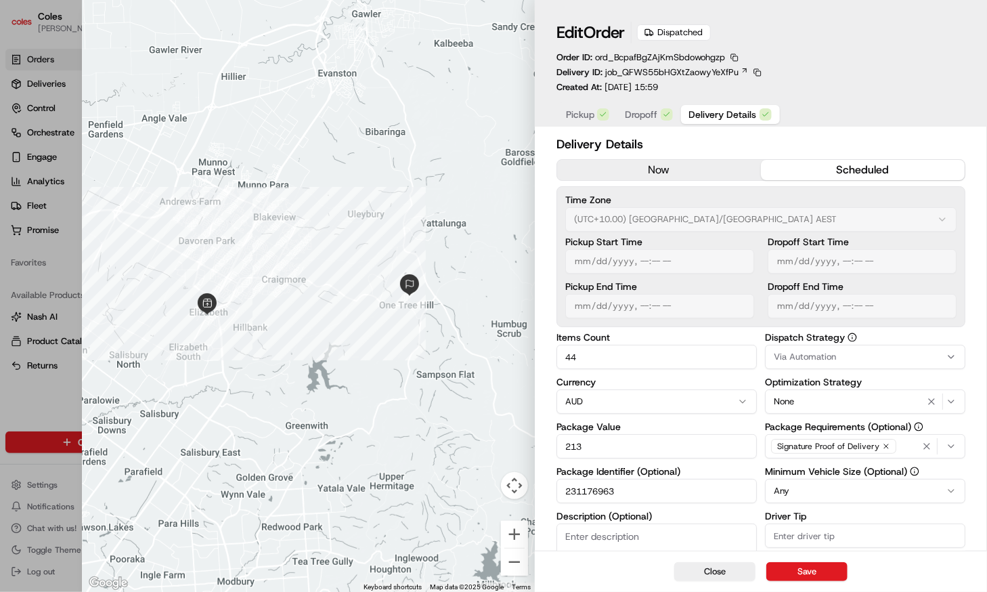
click at [705, 110] on span "Delivery Details" at bounding box center [723, 115] width 68 height 14
click at [717, 568] on button "Close" at bounding box center [714, 571] width 81 height 19
type input "1"
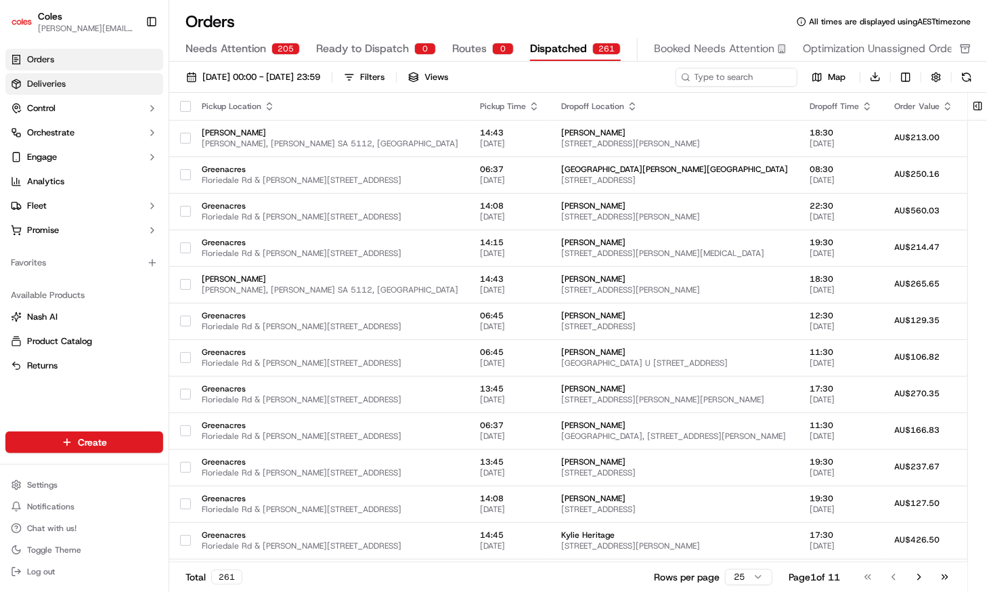
click at [31, 81] on span "Deliveries" at bounding box center [46, 84] width 39 height 12
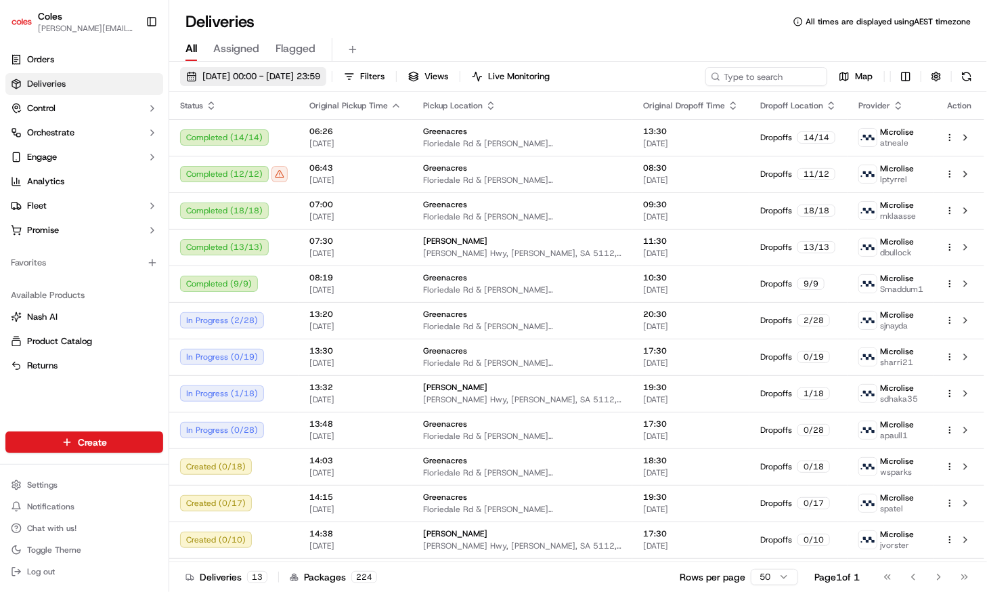
click at [296, 80] on span "[DATE] 00:00 - [DATE] 23:59" at bounding box center [261, 76] width 118 height 12
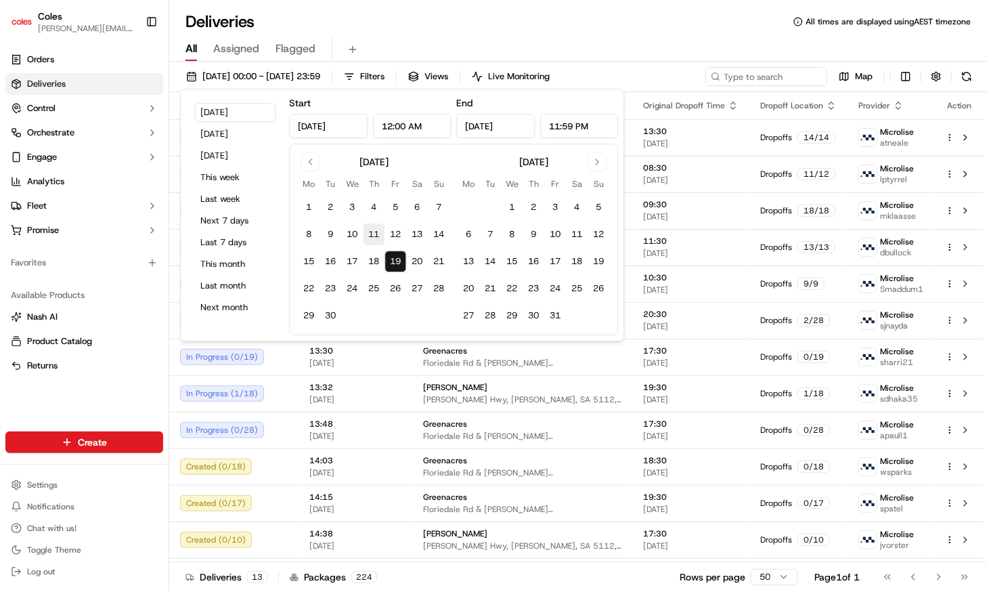
click at [374, 236] on button "11" at bounding box center [374, 234] width 22 height 22
type input "[DATE]"
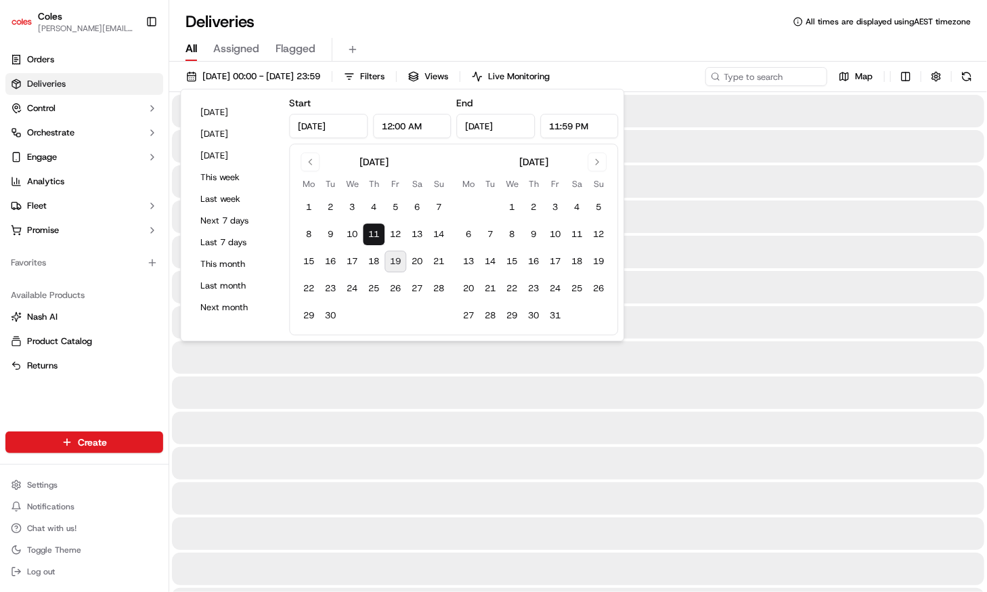
click at [374, 236] on button "11" at bounding box center [374, 234] width 22 height 22
click at [466, 30] on div "Deliveries All times are displayed using AEST timezone" at bounding box center [578, 22] width 818 height 22
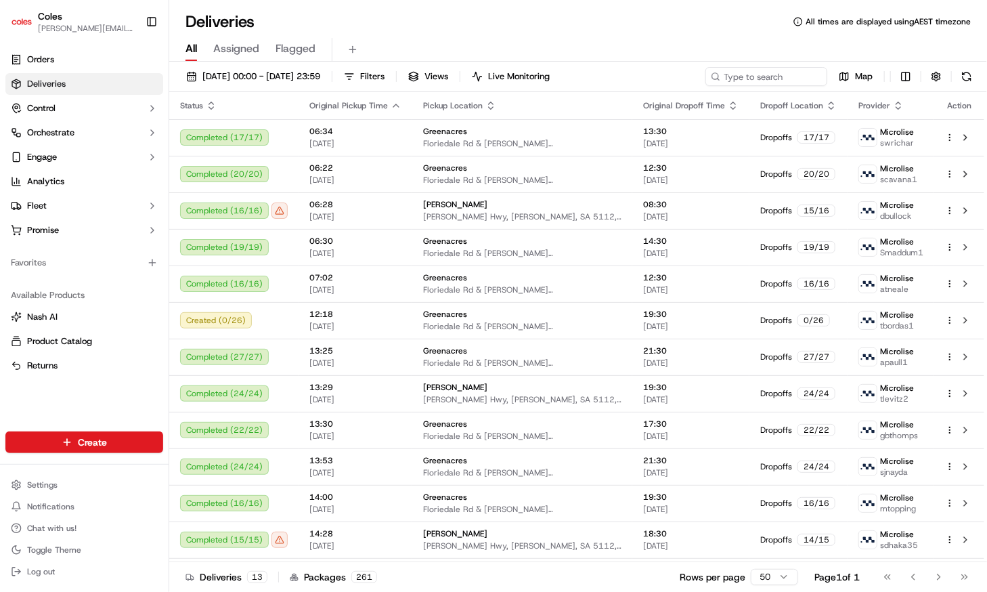
click at [140, 404] on div "Orders Deliveries Control Orchestrate Engage Analytics Fleet Promise Favorites …" at bounding box center [84, 231] width 169 height 377
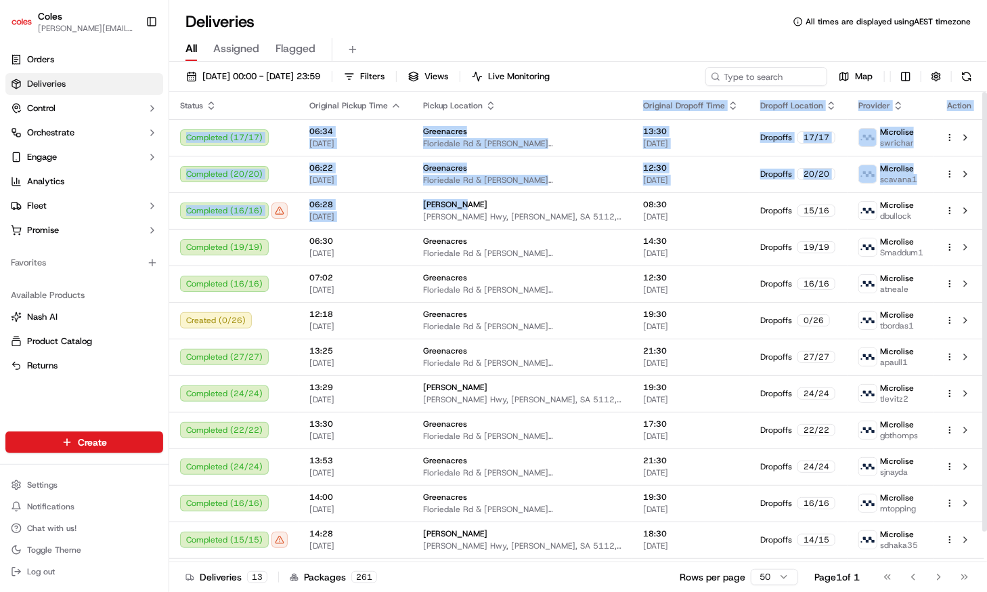
drag, startPoint x: 551, startPoint y: 197, endPoint x: 566, endPoint y: 115, distance: 83.3
click at [566, 115] on table "Status Original Pickup Time Pickup Location Original Dropoff Time Dropoff Locat…" at bounding box center [576, 343] width 815 height 502
click at [569, 160] on td "Greenacres [STREET_ADDRESS][PERSON_NAME]" at bounding box center [522, 174] width 220 height 37
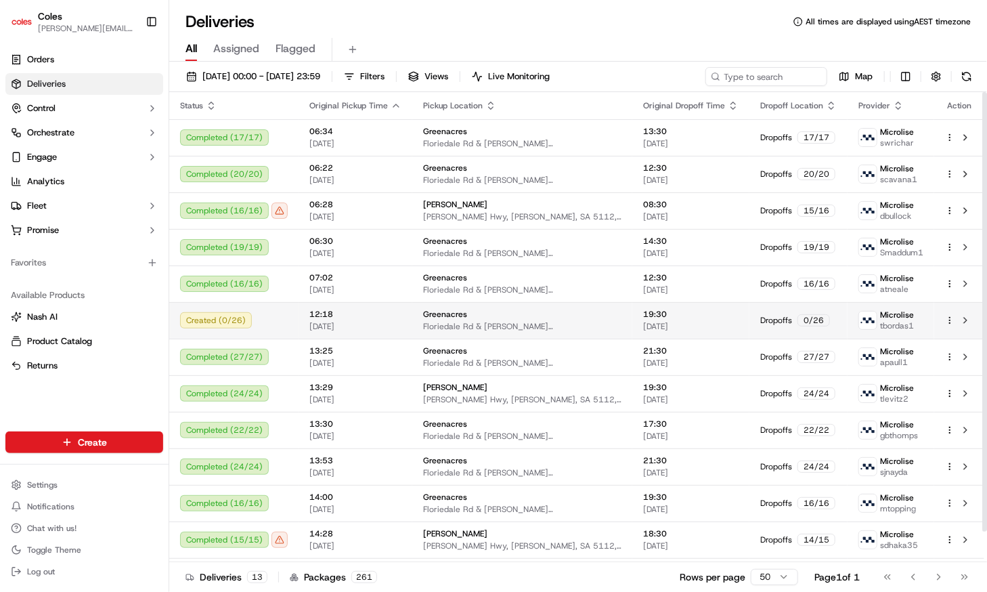
click at [276, 318] on div "Created ( 0 / 26 )" at bounding box center [234, 320] width 108 height 16
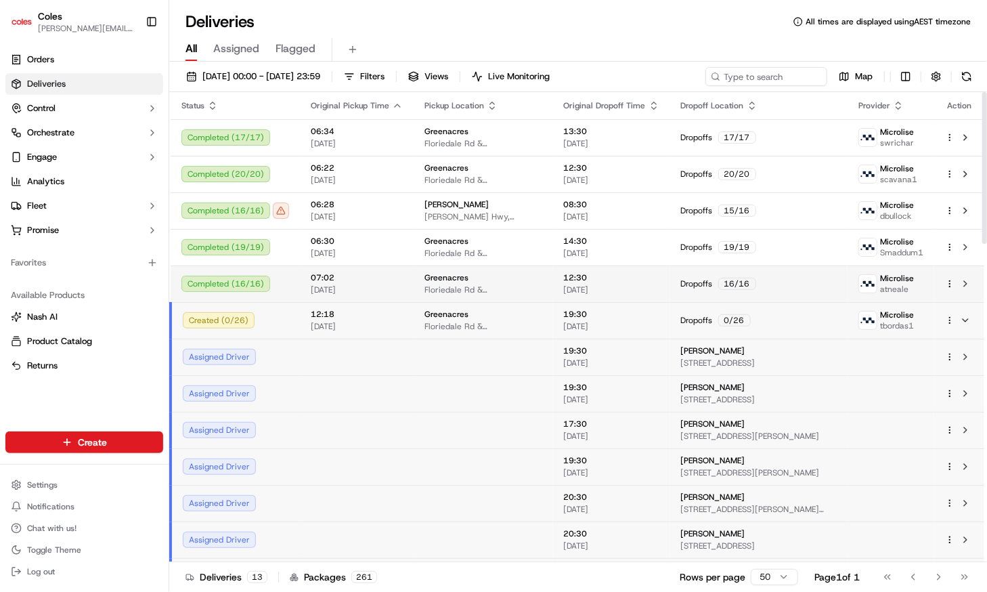
click at [280, 287] on div "Completed ( 16 / 16 )" at bounding box center [235, 284] width 108 height 16
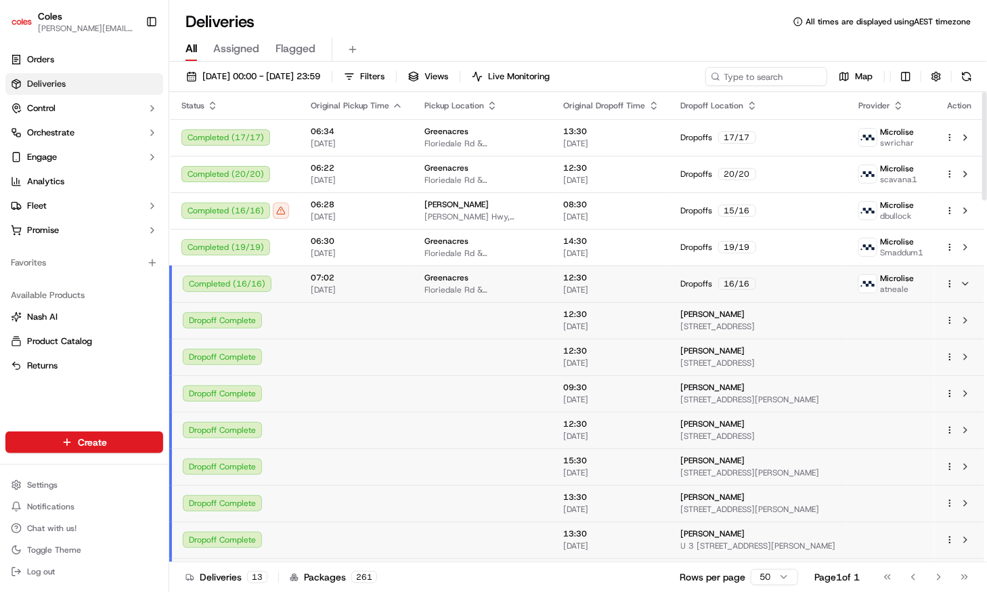
click at [280, 287] on div "Completed ( 16 / 16 )" at bounding box center [236, 284] width 106 height 16
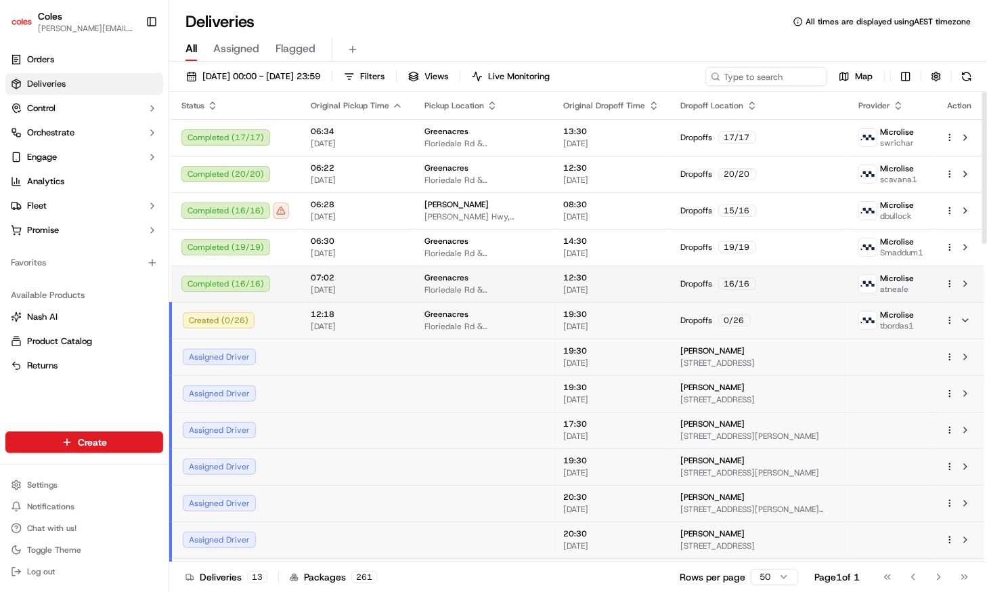
click at [280, 287] on div "Completed ( 16 / 16 )" at bounding box center [235, 284] width 108 height 16
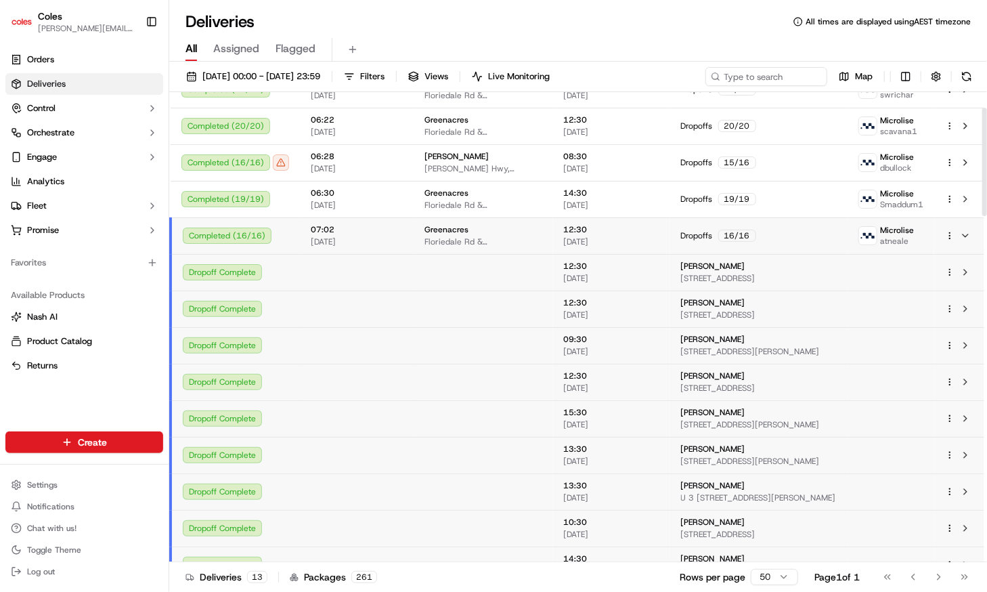
scroll to position [68, 0]
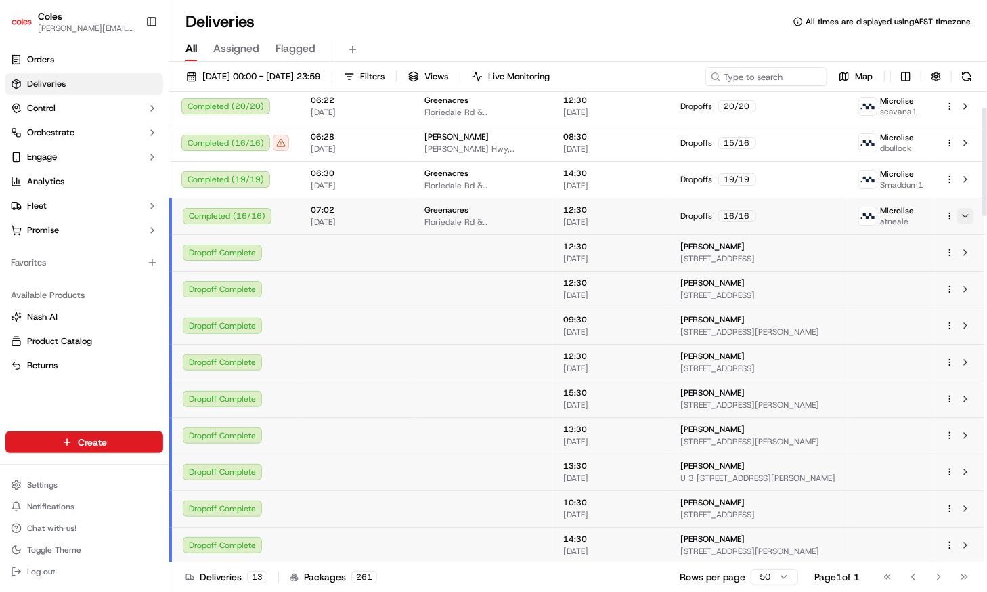
click at [966, 220] on button at bounding box center [965, 216] width 16 height 16
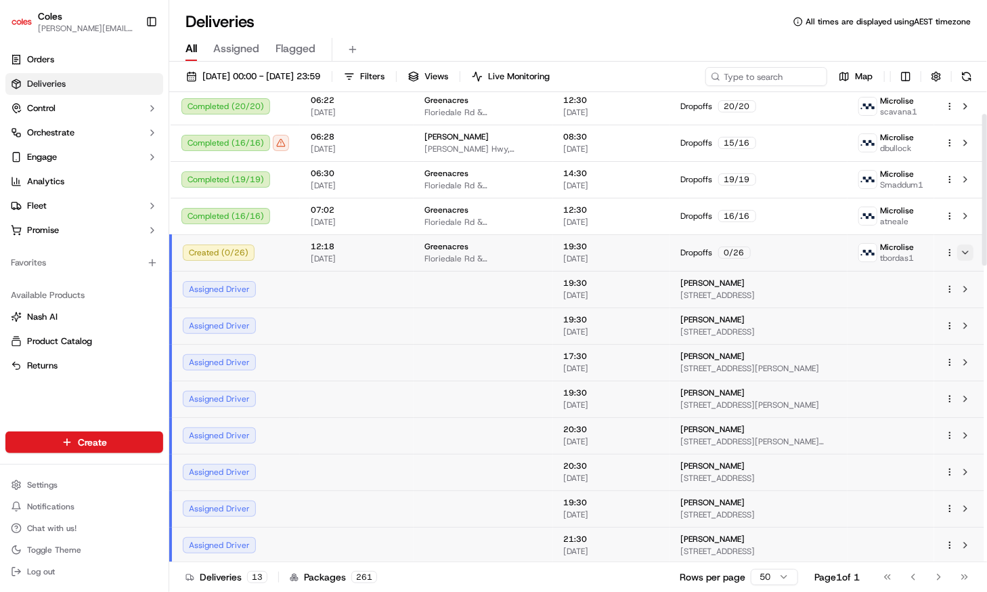
click at [966, 251] on button at bounding box center [965, 252] width 16 height 16
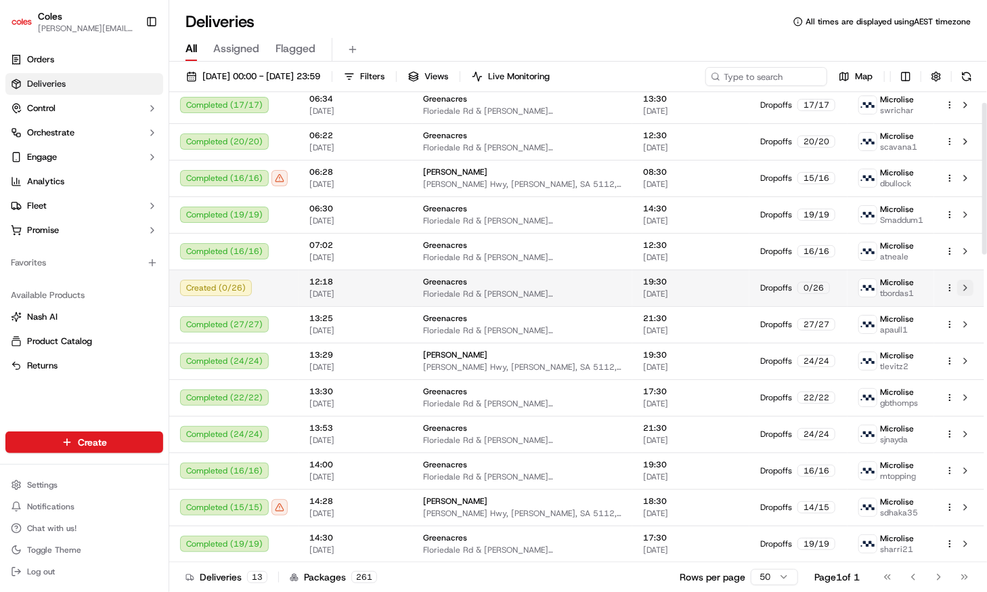
scroll to position [32, 0]
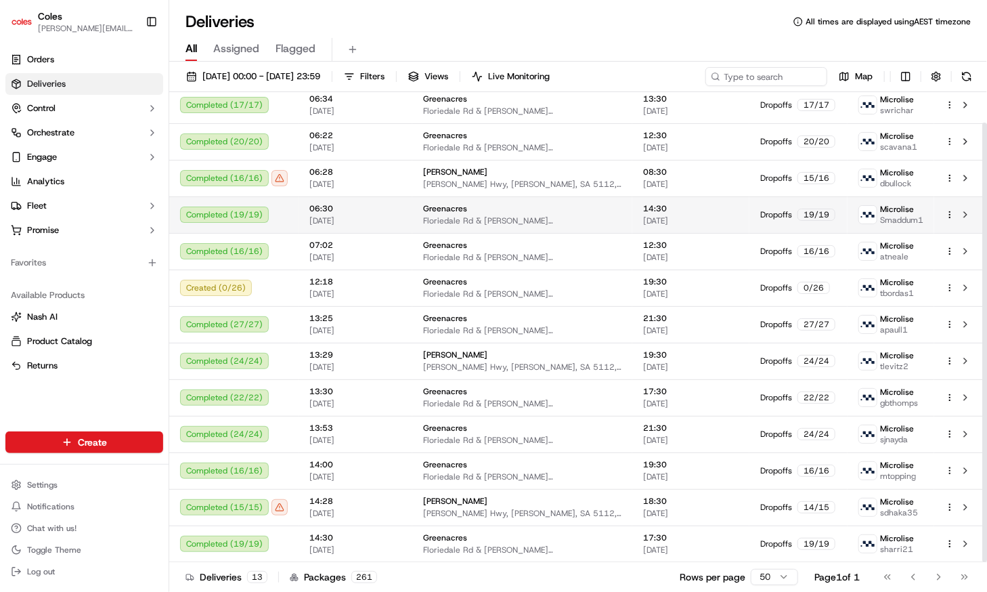
click at [247, 211] on div "Completed ( 19 / 19 )" at bounding box center [234, 214] width 108 height 16
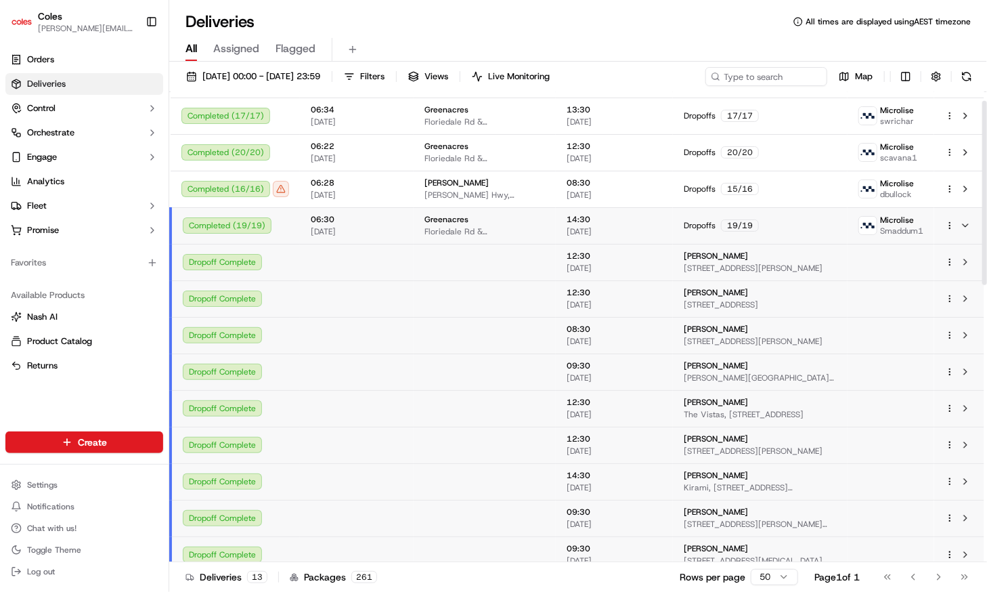
scroll to position [0, 0]
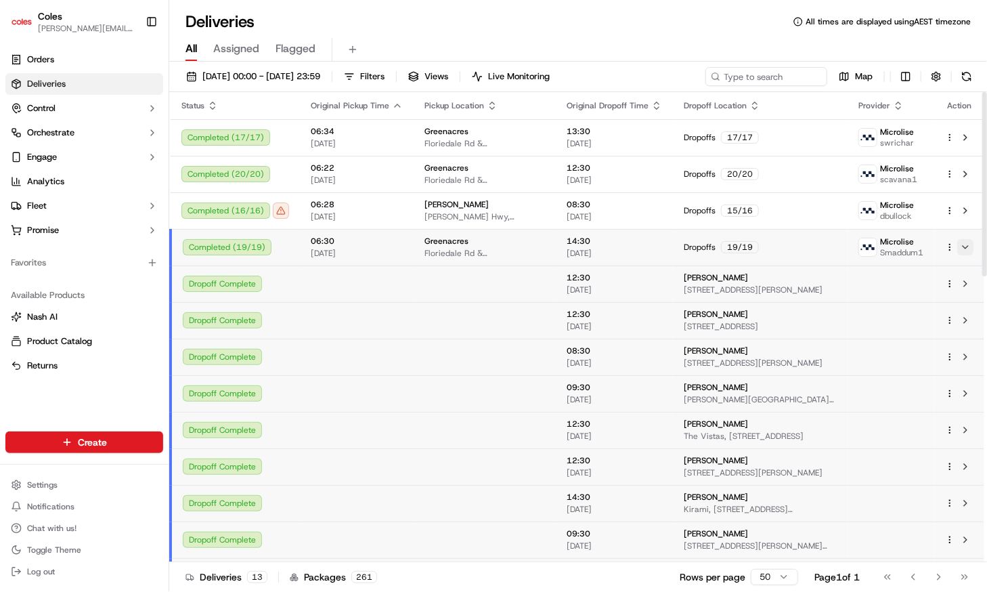
click at [960, 248] on button at bounding box center [965, 247] width 16 height 16
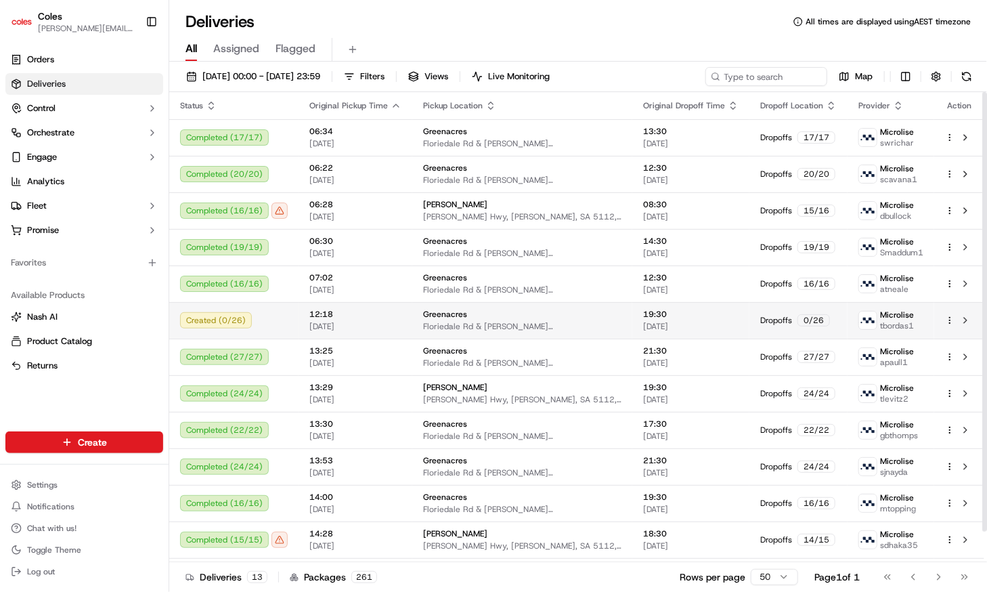
click at [258, 318] on div "Created ( 0 / 26 )" at bounding box center [234, 320] width 108 height 16
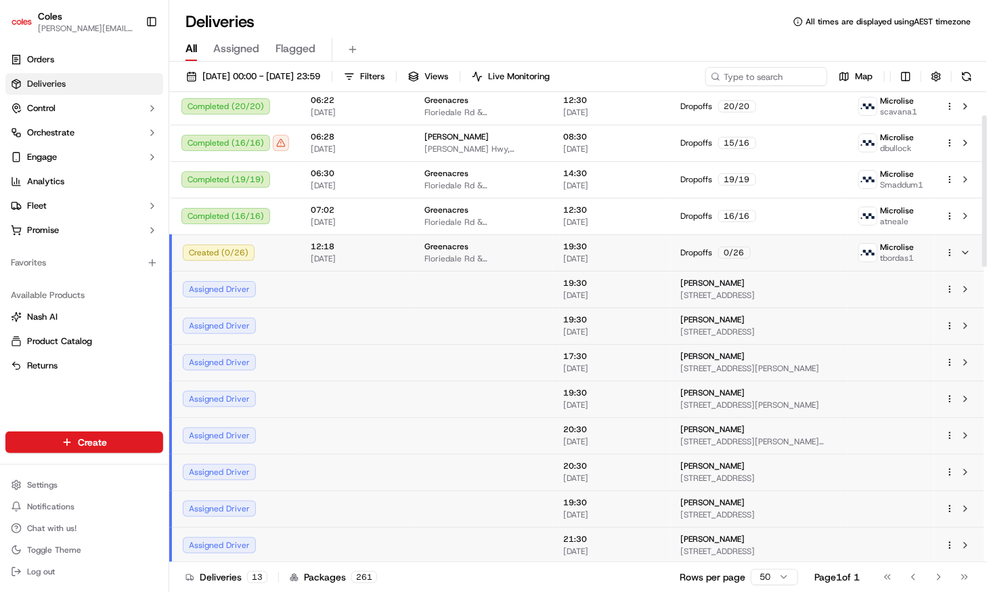
scroll to position [135, 0]
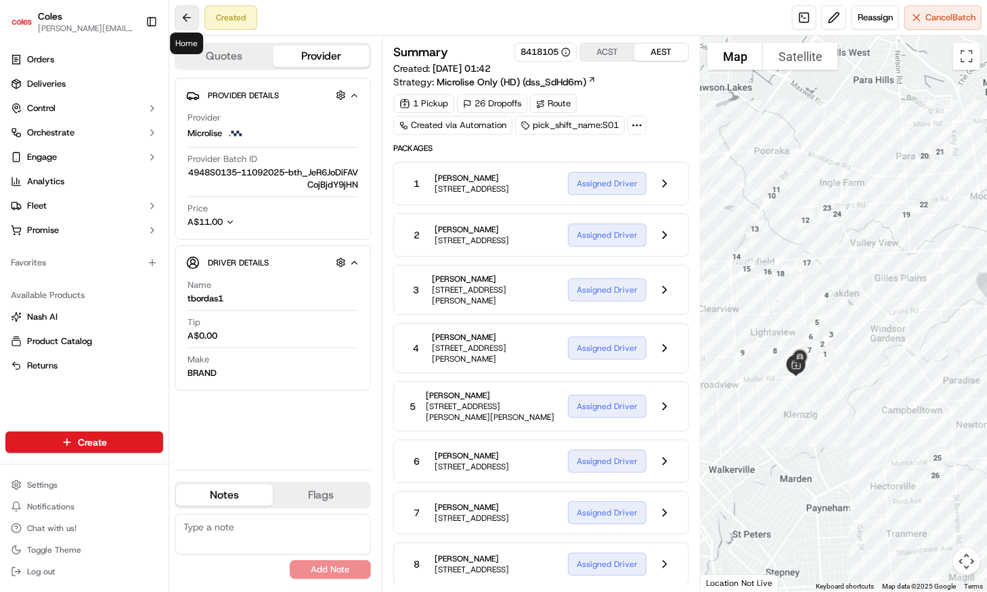
click at [190, 22] on button at bounding box center [187, 17] width 24 height 24
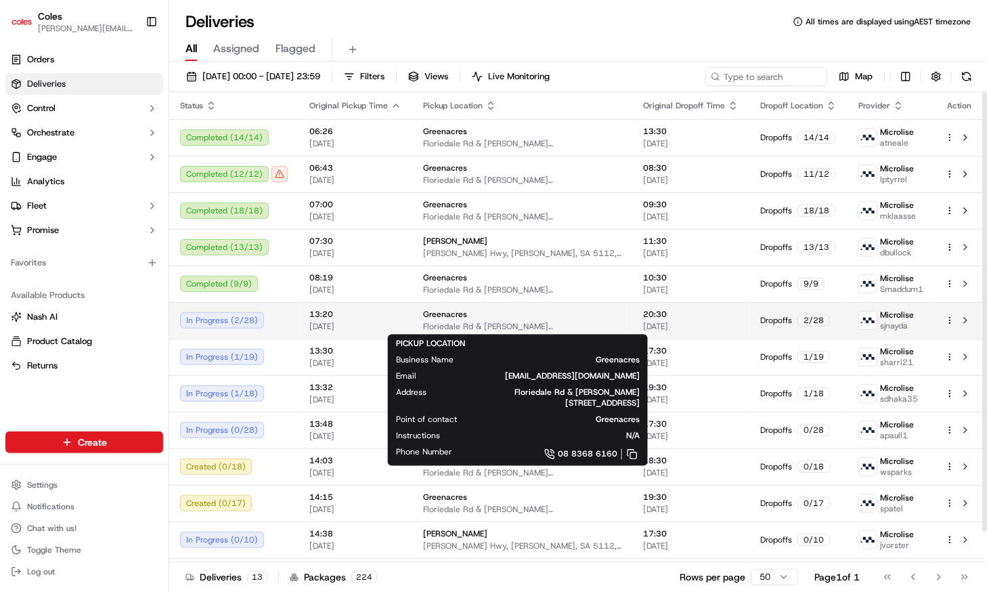
click at [472, 324] on span "Floriedale Rd & [PERSON_NAME][STREET_ADDRESS]" at bounding box center [522, 326] width 198 height 11
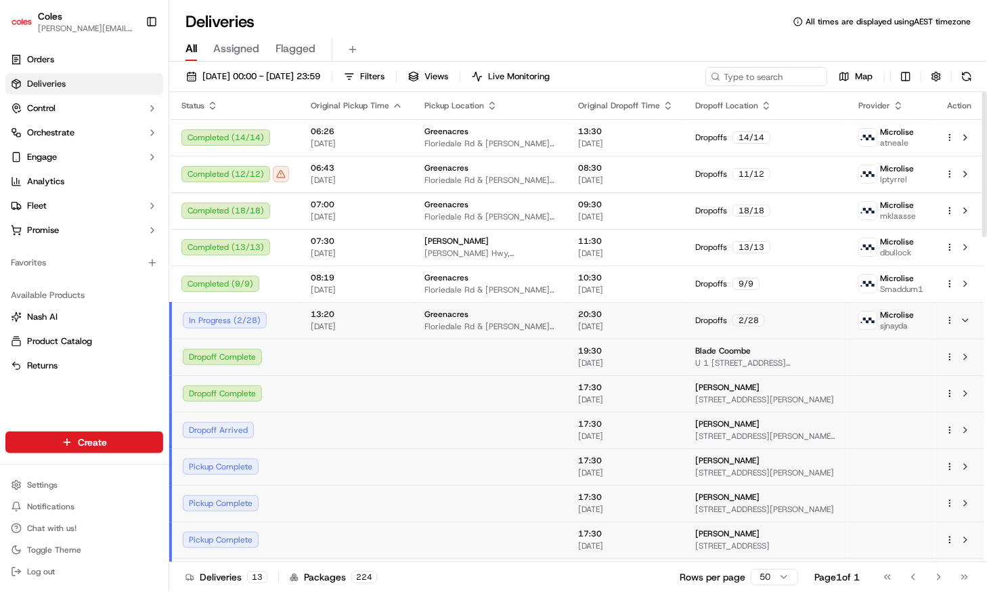
click at [472, 324] on span "Floriedale Rd & [PERSON_NAME][STREET_ADDRESS]" at bounding box center [491, 326] width 132 height 11
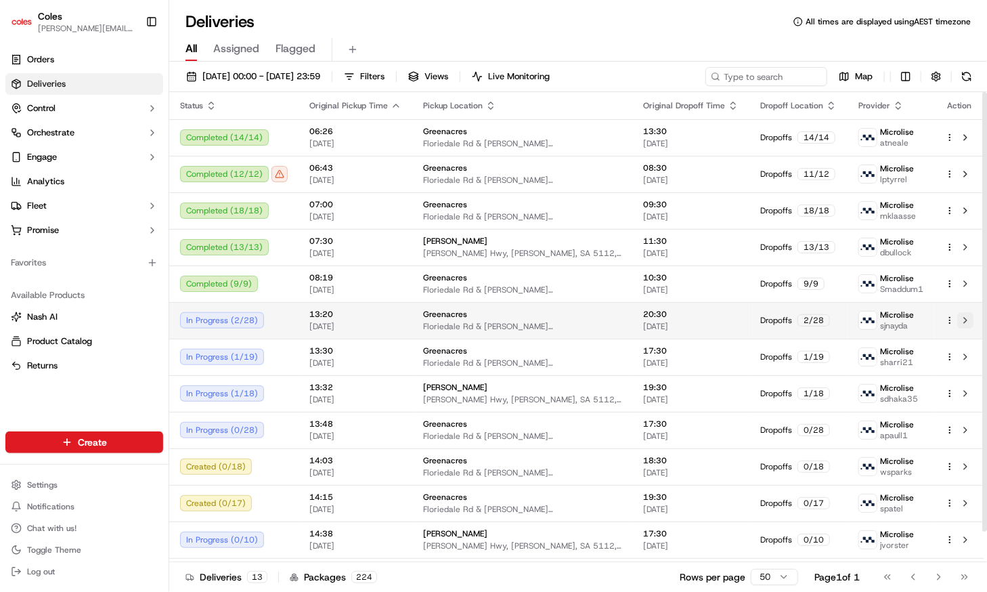
click at [972, 318] on button at bounding box center [965, 320] width 16 height 16
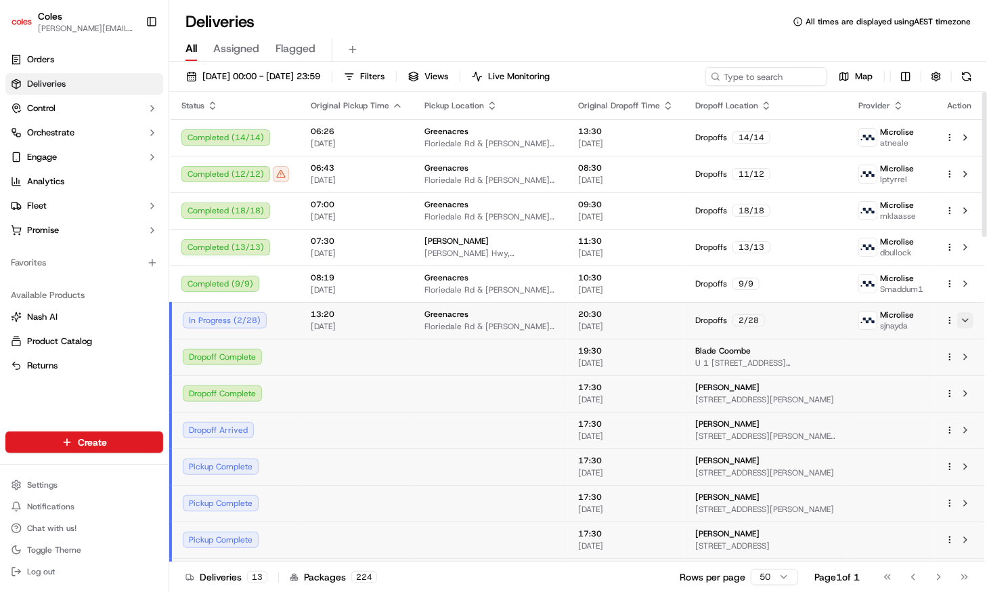
click at [972, 318] on button at bounding box center [965, 320] width 16 height 16
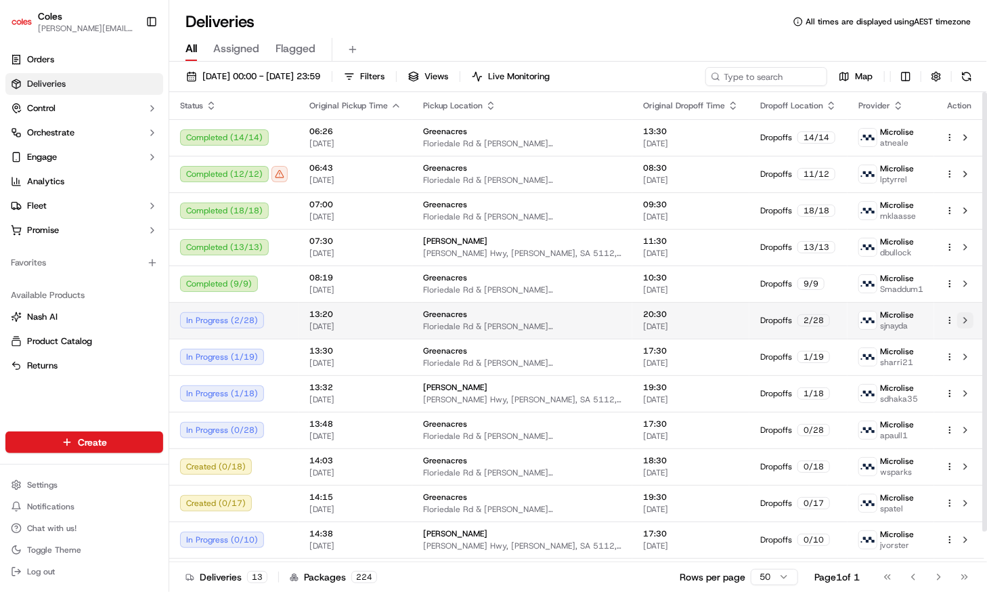
click at [972, 318] on button at bounding box center [965, 320] width 16 height 16
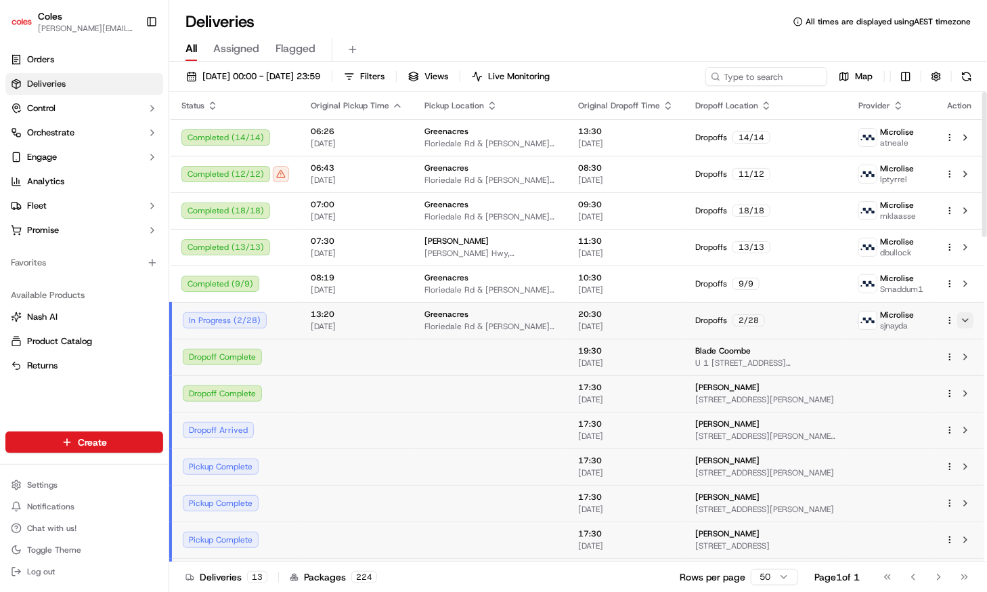
click at [972, 318] on button at bounding box center [965, 320] width 16 height 16
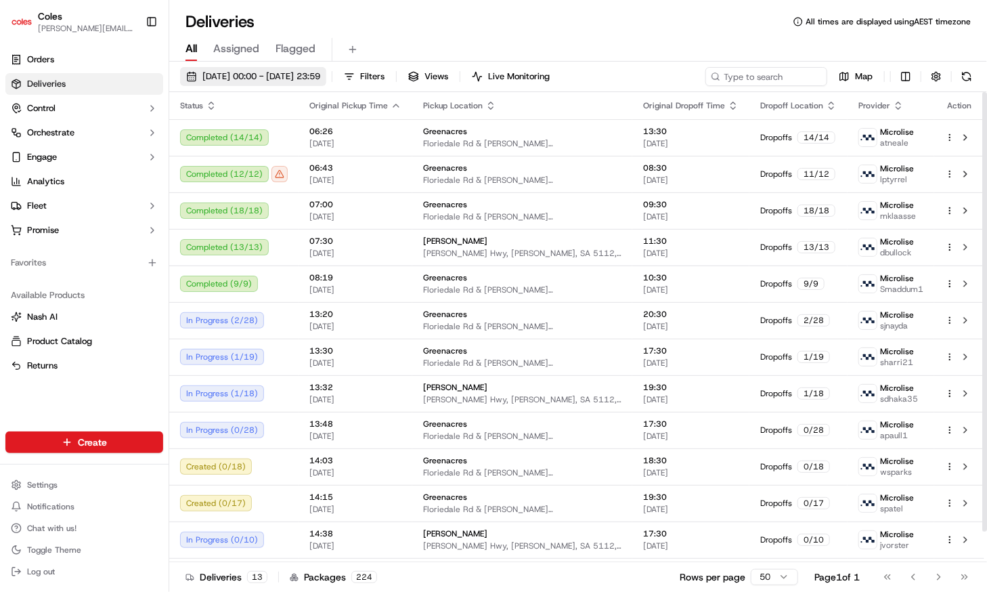
click at [320, 71] on span "[DATE] 00:00 - [DATE] 23:59" at bounding box center [261, 76] width 118 height 12
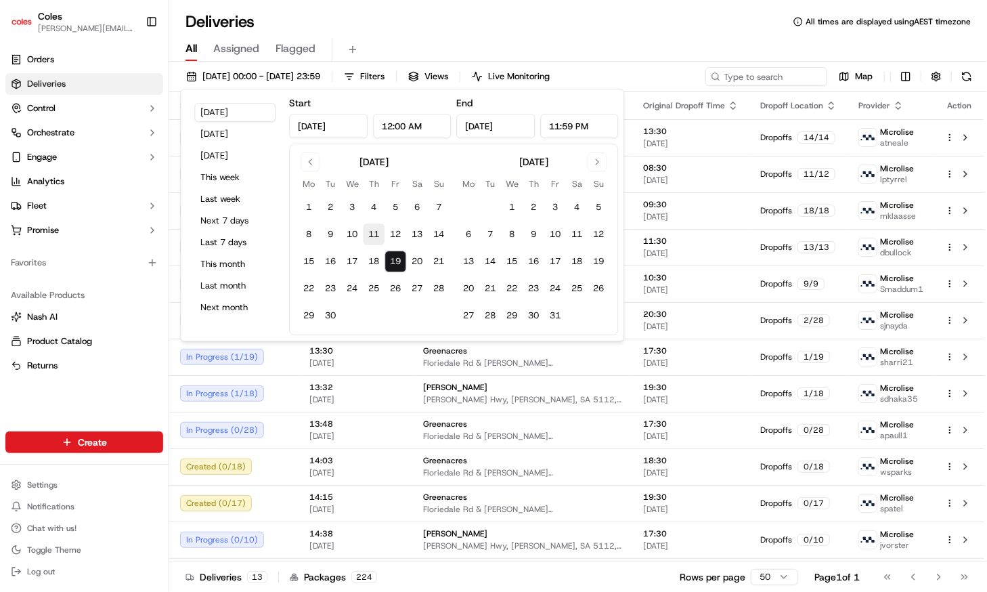
click at [378, 229] on button "11" at bounding box center [374, 234] width 22 height 22
type input "[DATE]"
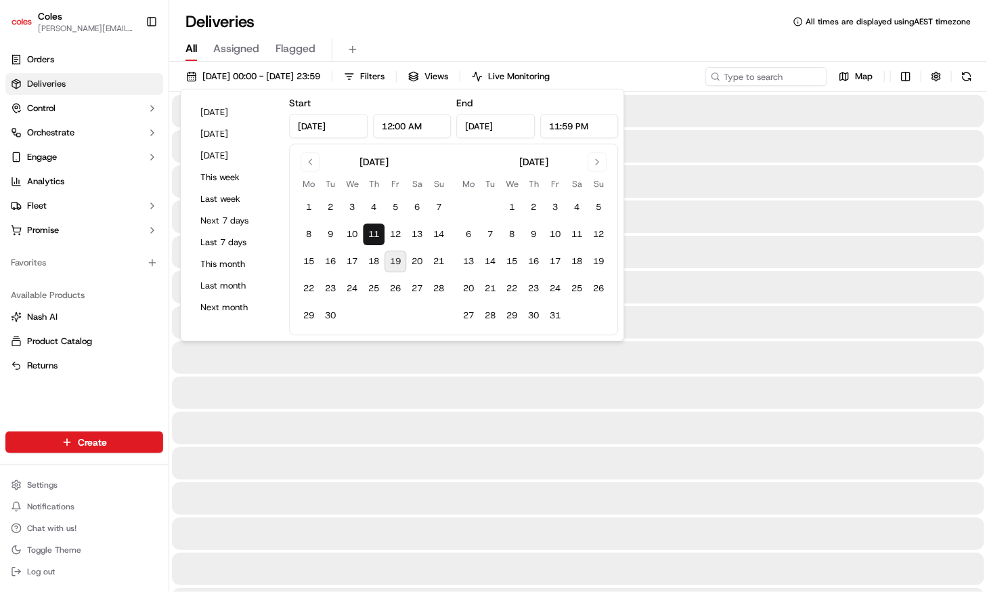
click at [378, 229] on button "11" at bounding box center [374, 234] width 22 height 22
click at [469, 12] on div "Deliveries All times are displayed using AEST timezone" at bounding box center [578, 22] width 818 height 22
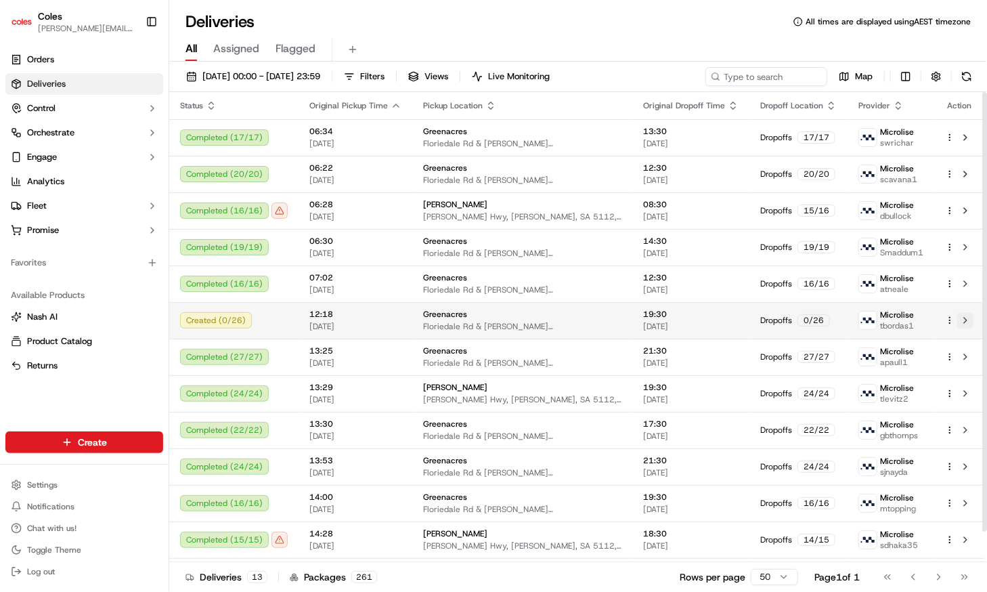
click at [964, 318] on button at bounding box center [965, 320] width 16 height 16
